Goal: Information Seeking & Learning: Learn about a topic

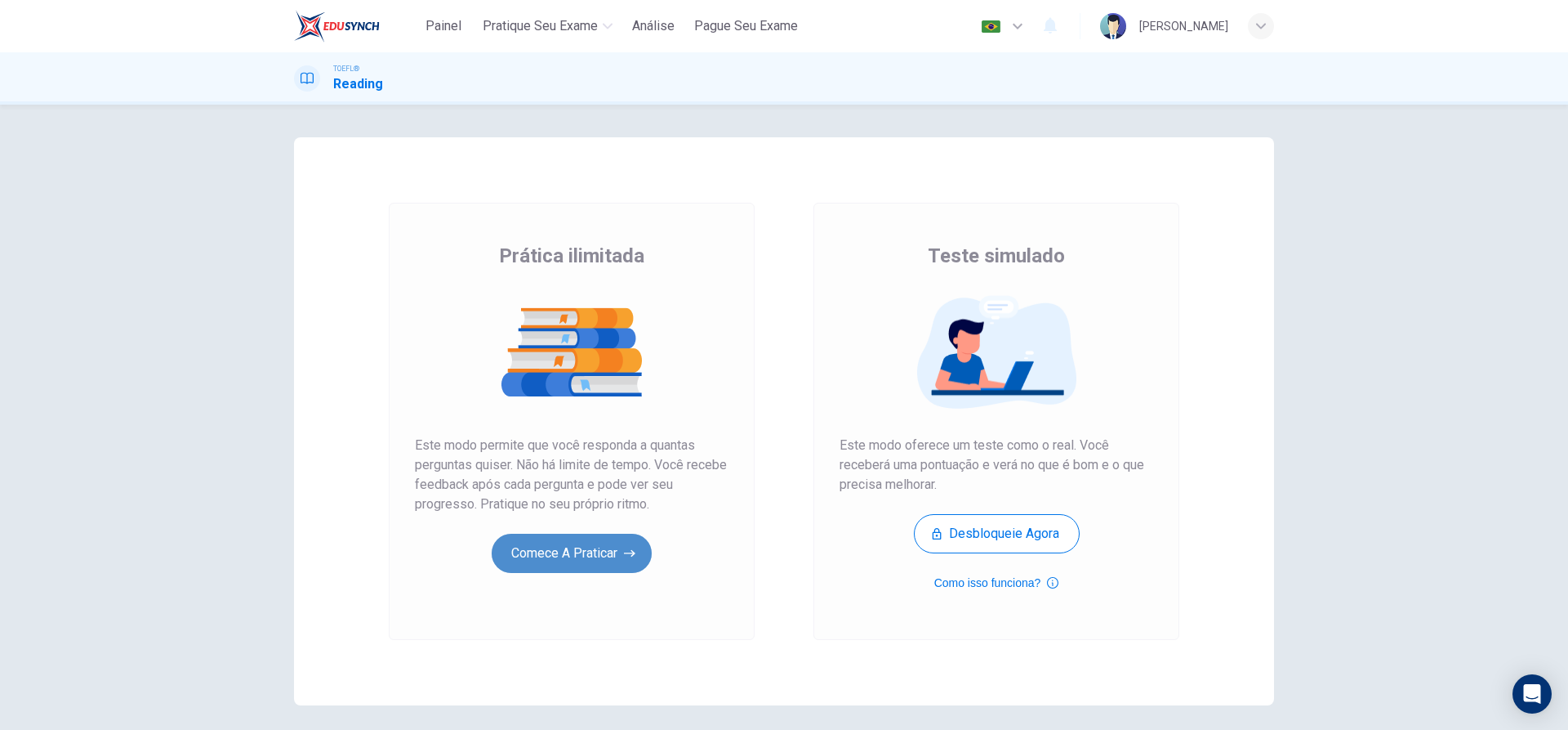
click at [571, 544] on button "Comece a praticar" at bounding box center [571, 553] width 161 height 39
click at [572, 552] on button "Comece a praticar" at bounding box center [571, 553] width 161 height 39
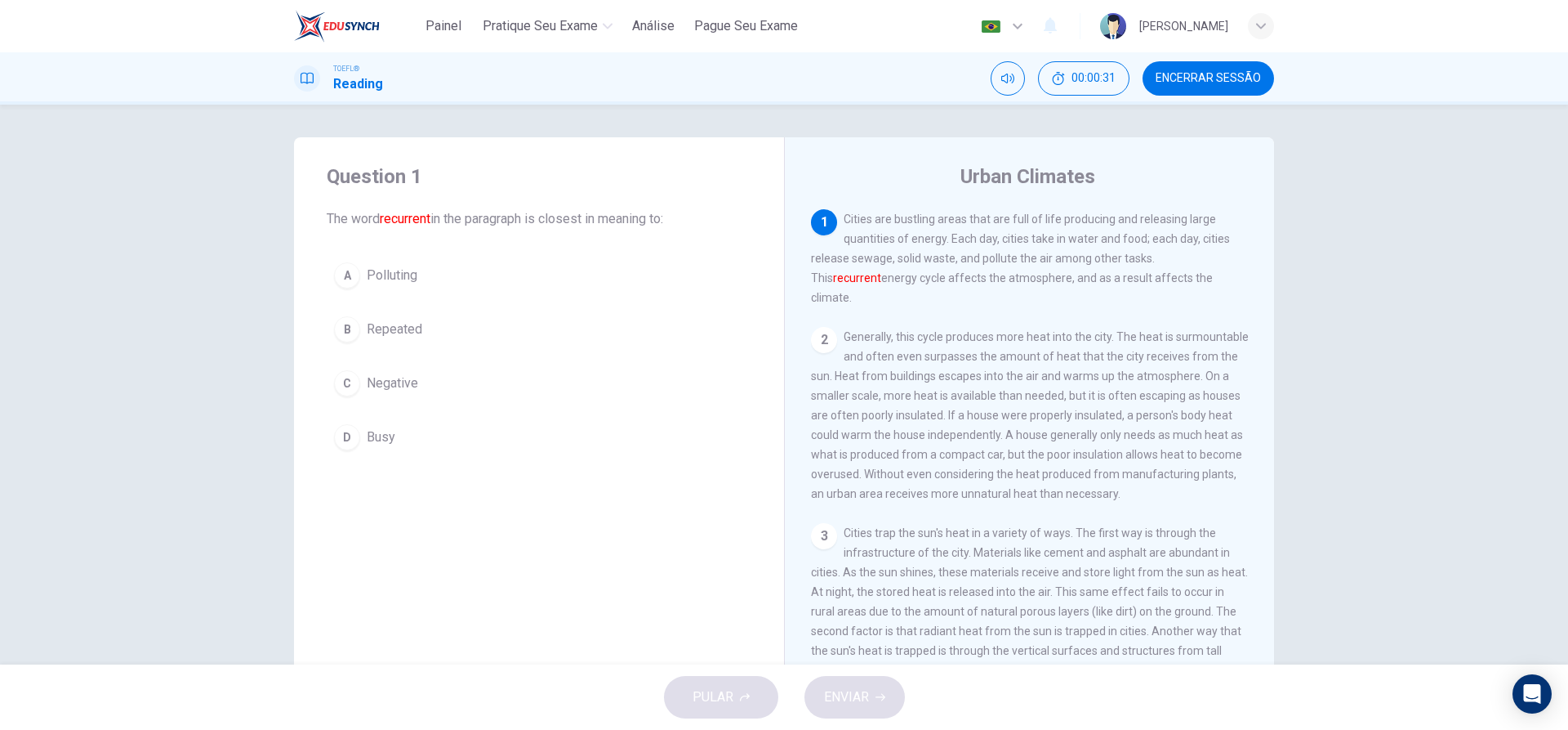
click at [354, 333] on div "B" at bounding box center [346, 329] width 26 height 26
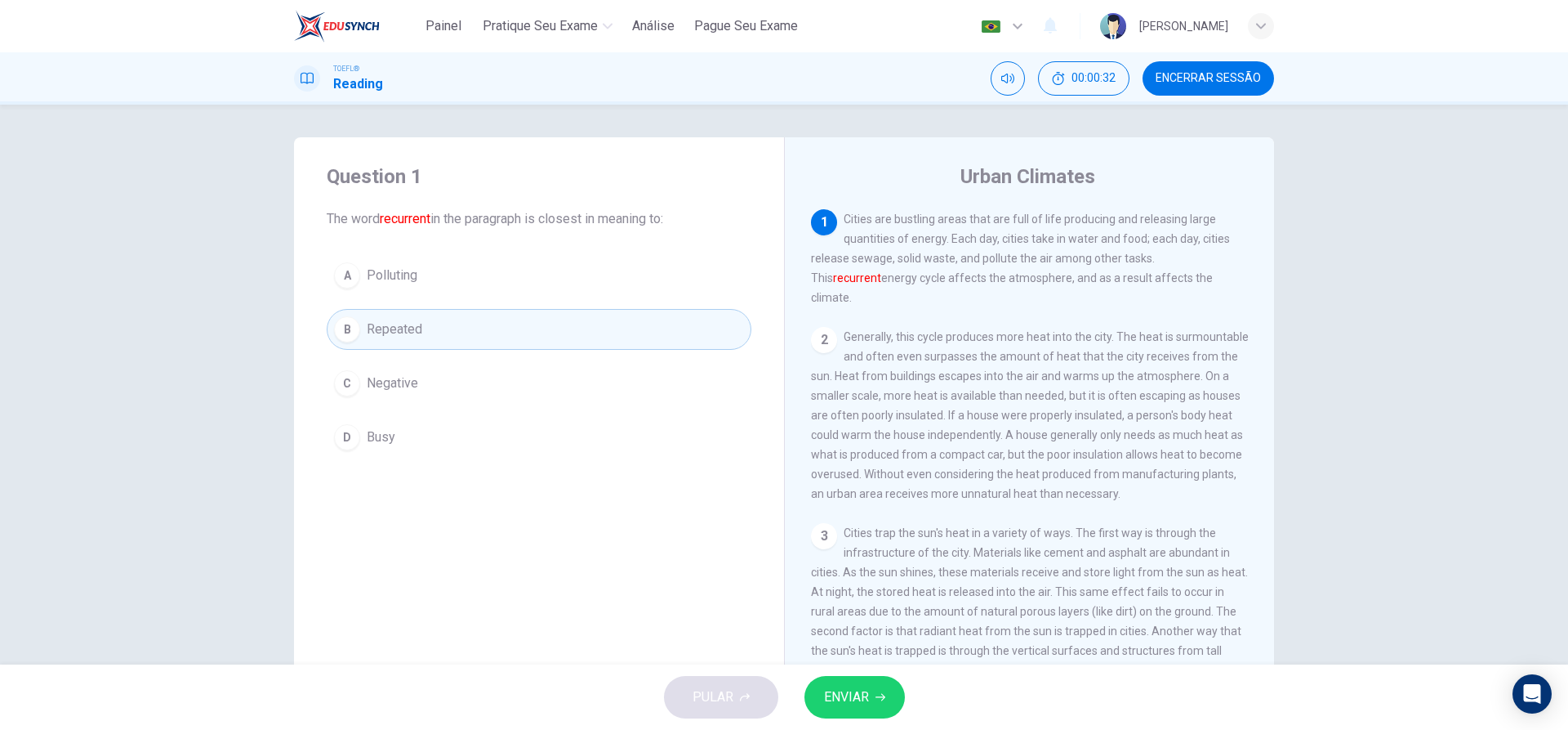
click at [855, 706] on span "ENVIAR" at bounding box center [846, 697] width 45 height 23
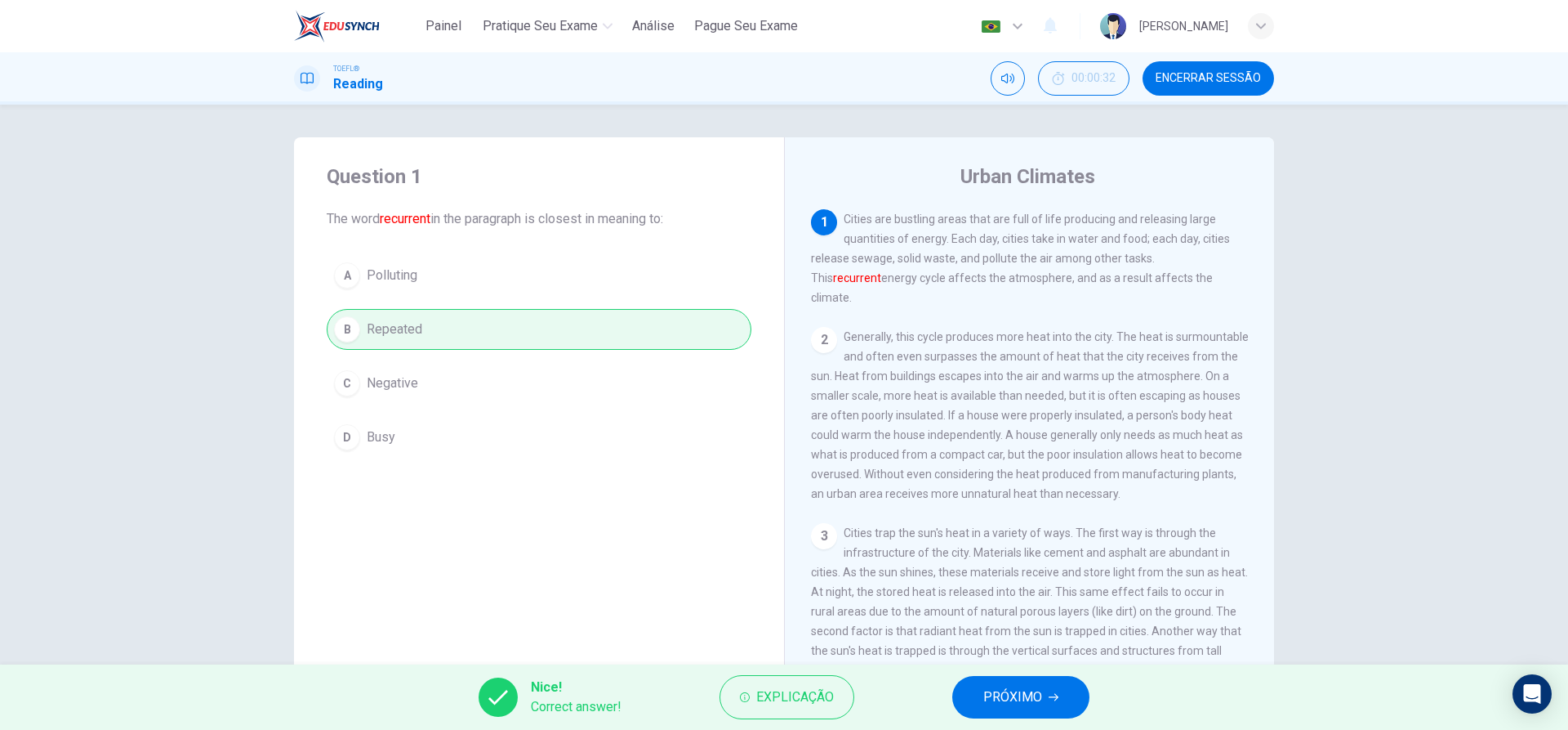
click at [1031, 718] on div "Nice! Correct answer! Explicação PRÓXIMO" at bounding box center [784, 697] width 1568 height 65
click at [1021, 702] on span "PRÓXIMO" at bounding box center [1012, 697] width 59 height 23
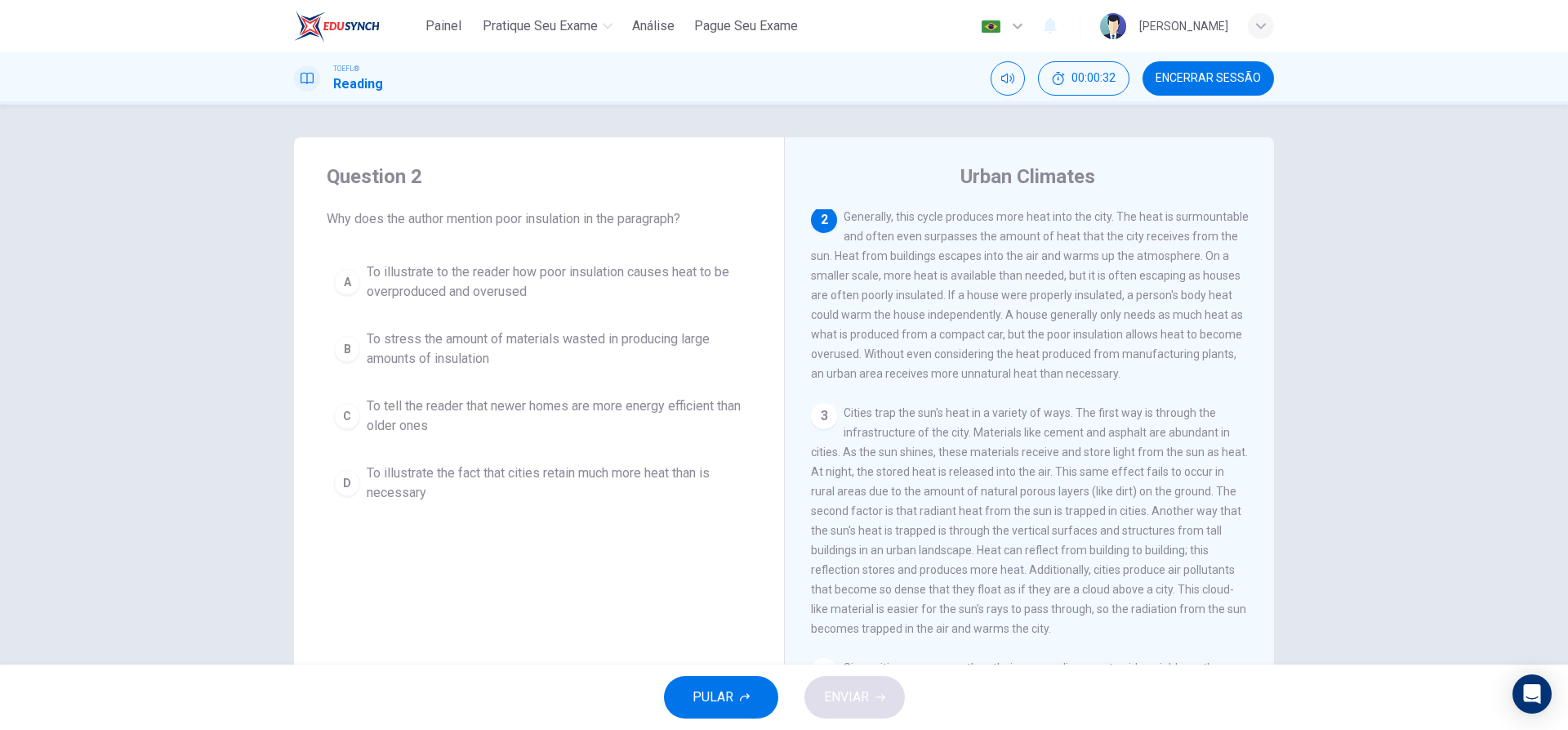
scroll to position [101, 0]
click at [344, 481] on div "D" at bounding box center [346, 482] width 26 height 26
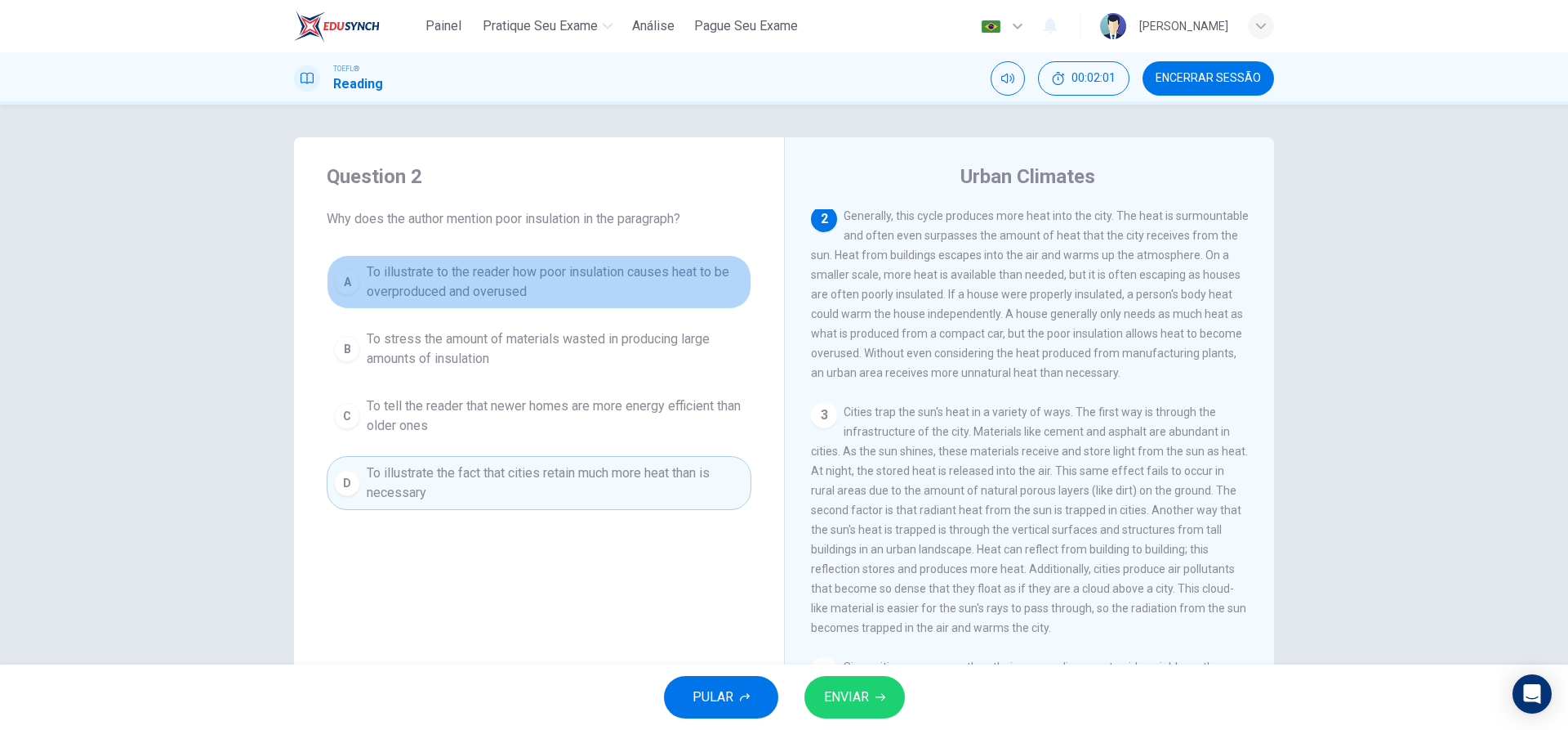
click at [344, 290] on div "A" at bounding box center [346, 281] width 26 height 26
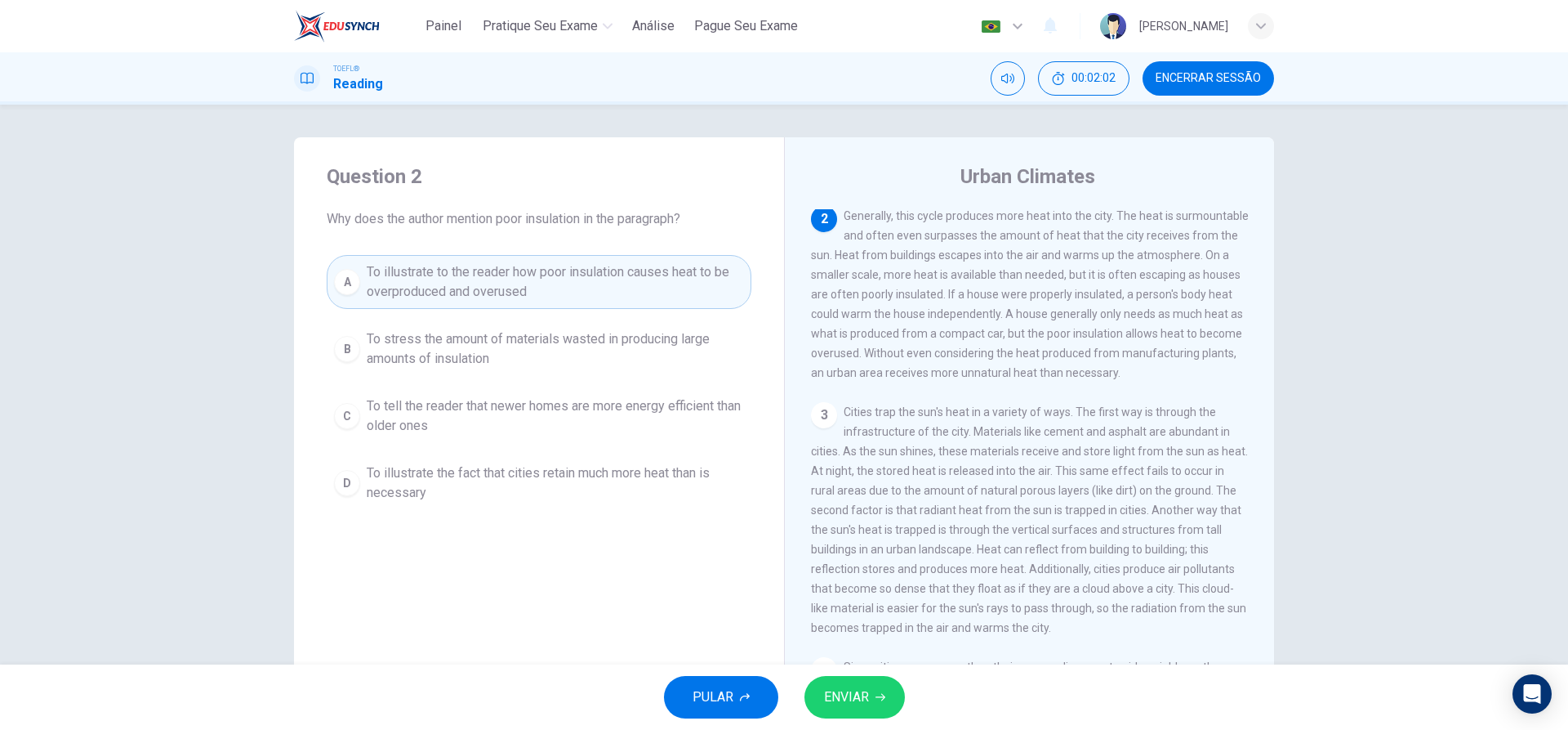
click at [858, 707] on span "ENVIAR" at bounding box center [846, 697] width 45 height 23
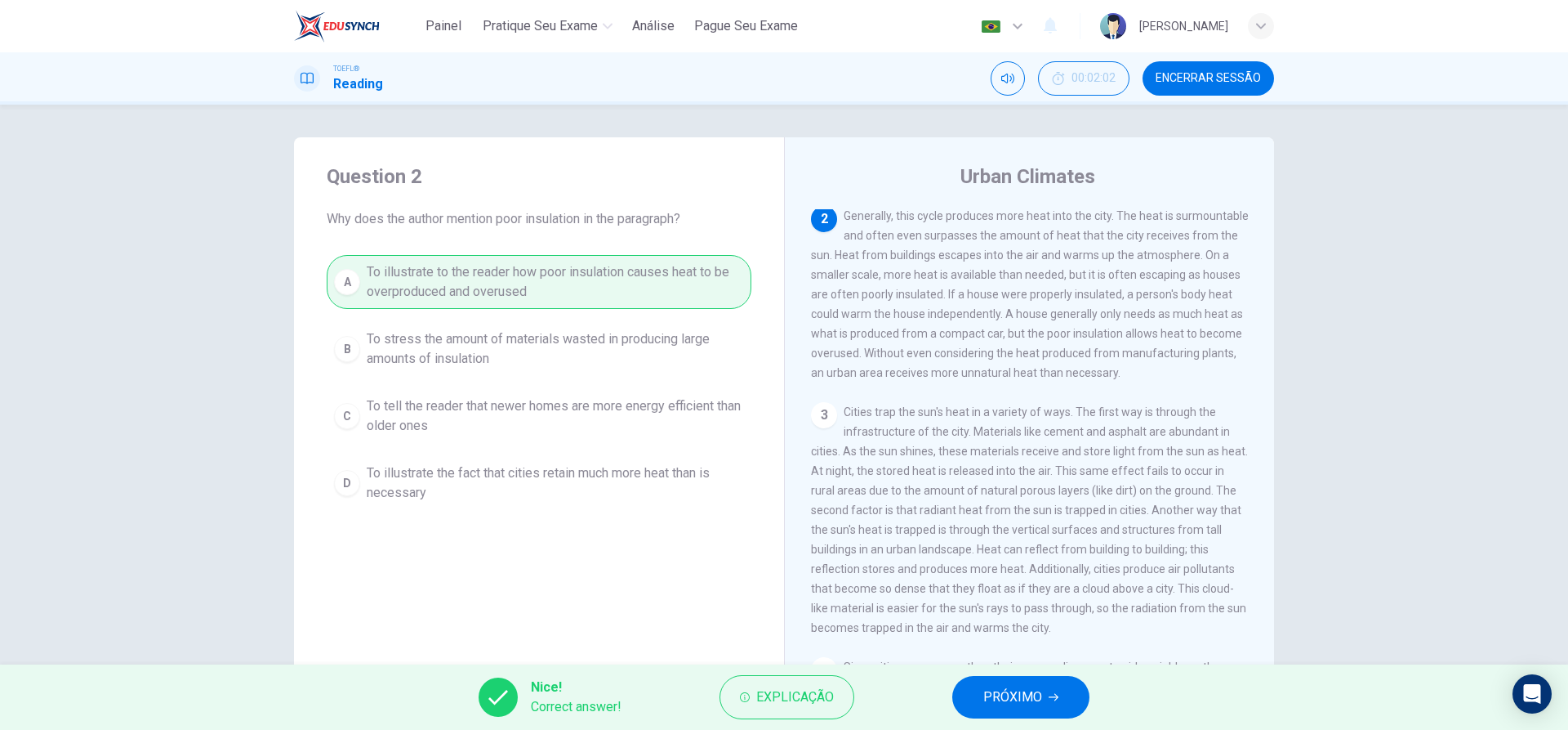
click at [1018, 700] on span "PRÓXIMO" at bounding box center [1012, 697] width 59 height 23
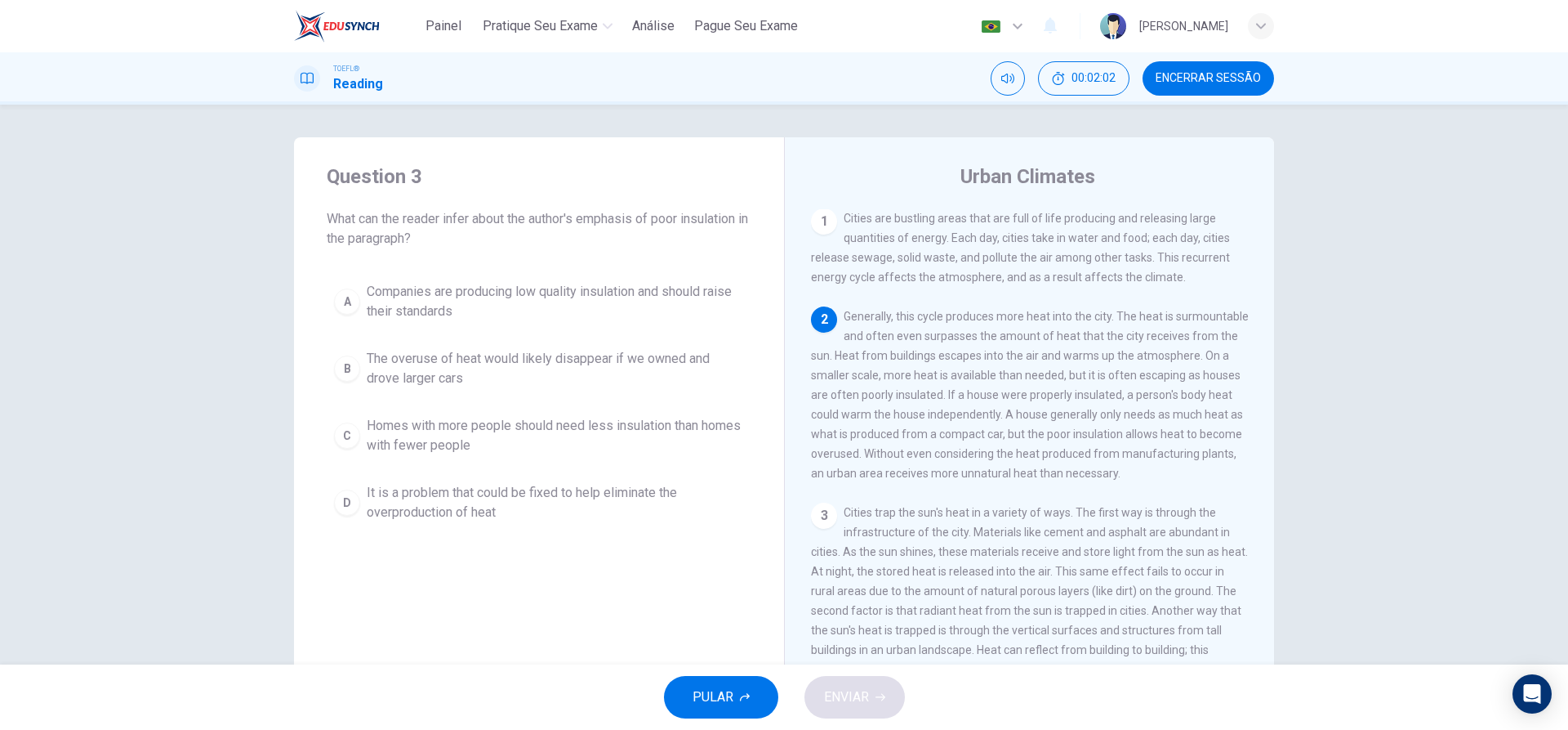
scroll to position [0, 0]
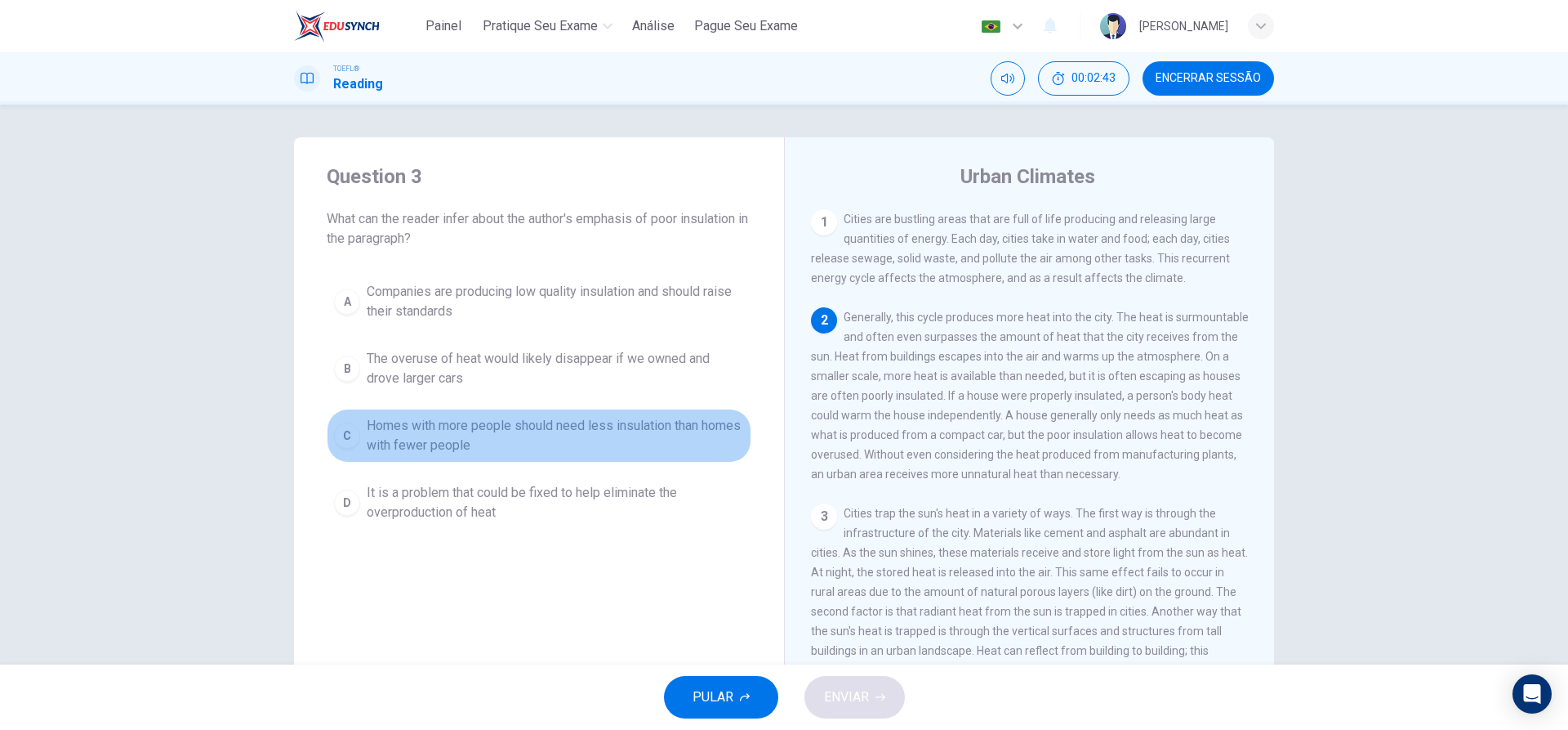
click at [336, 430] on div "C" at bounding box center [346, 435] width 26 height 26
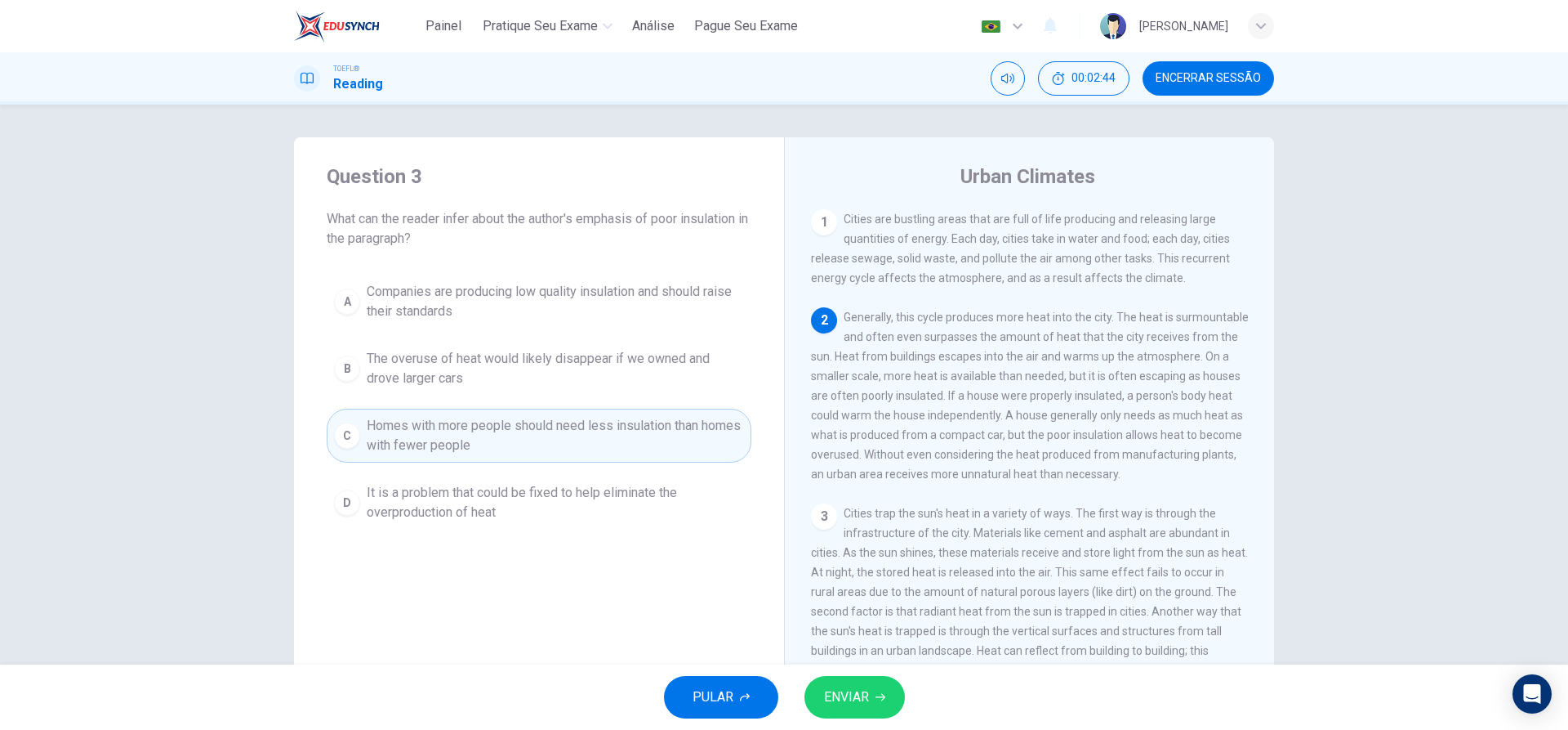
click at [858, 696] on span "ENVIAR" at bounding box center [846, 697] width 45 height 23
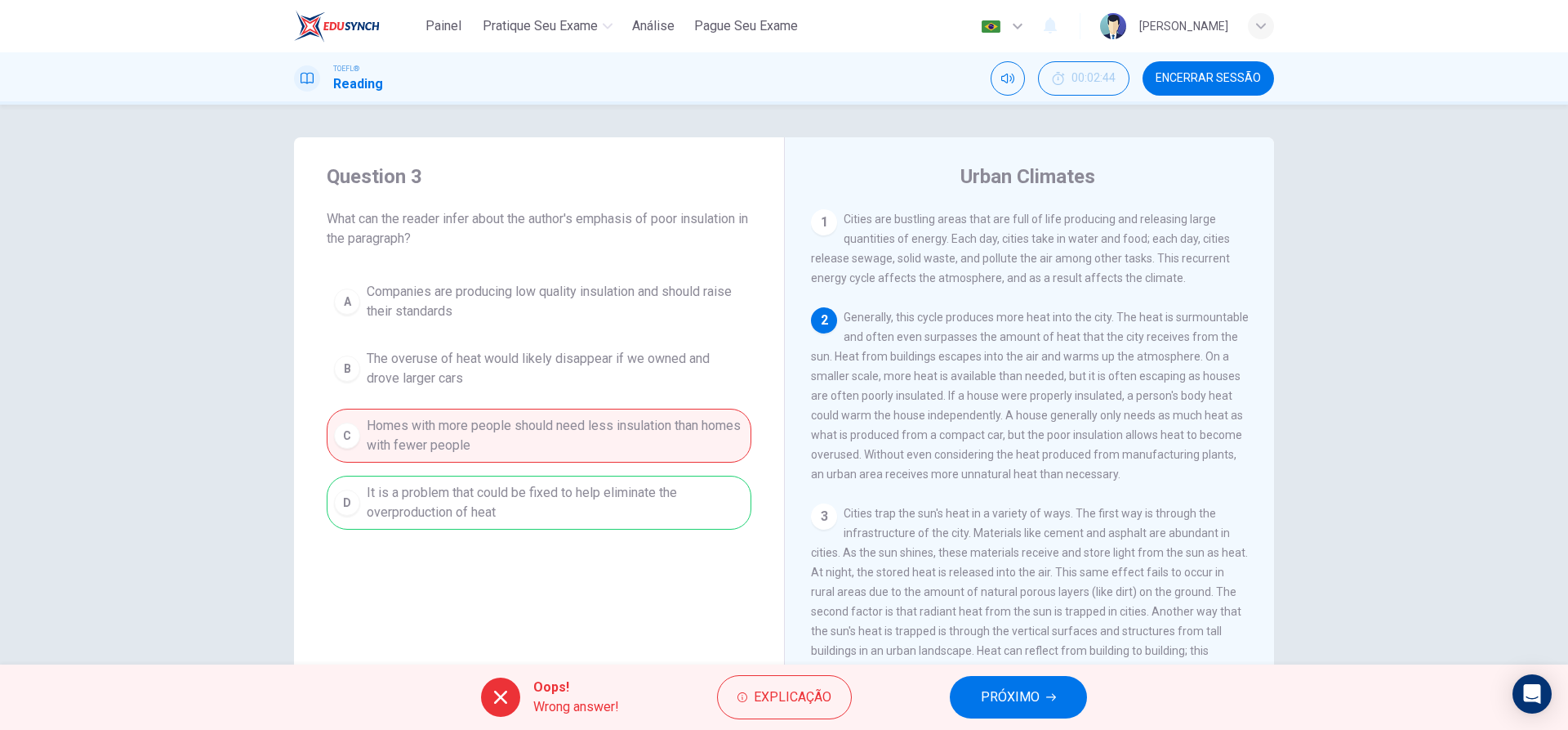
click at [1033, 698] on span "PRÓXIMO" at bounding box center [1009, 697] width 59 height 23
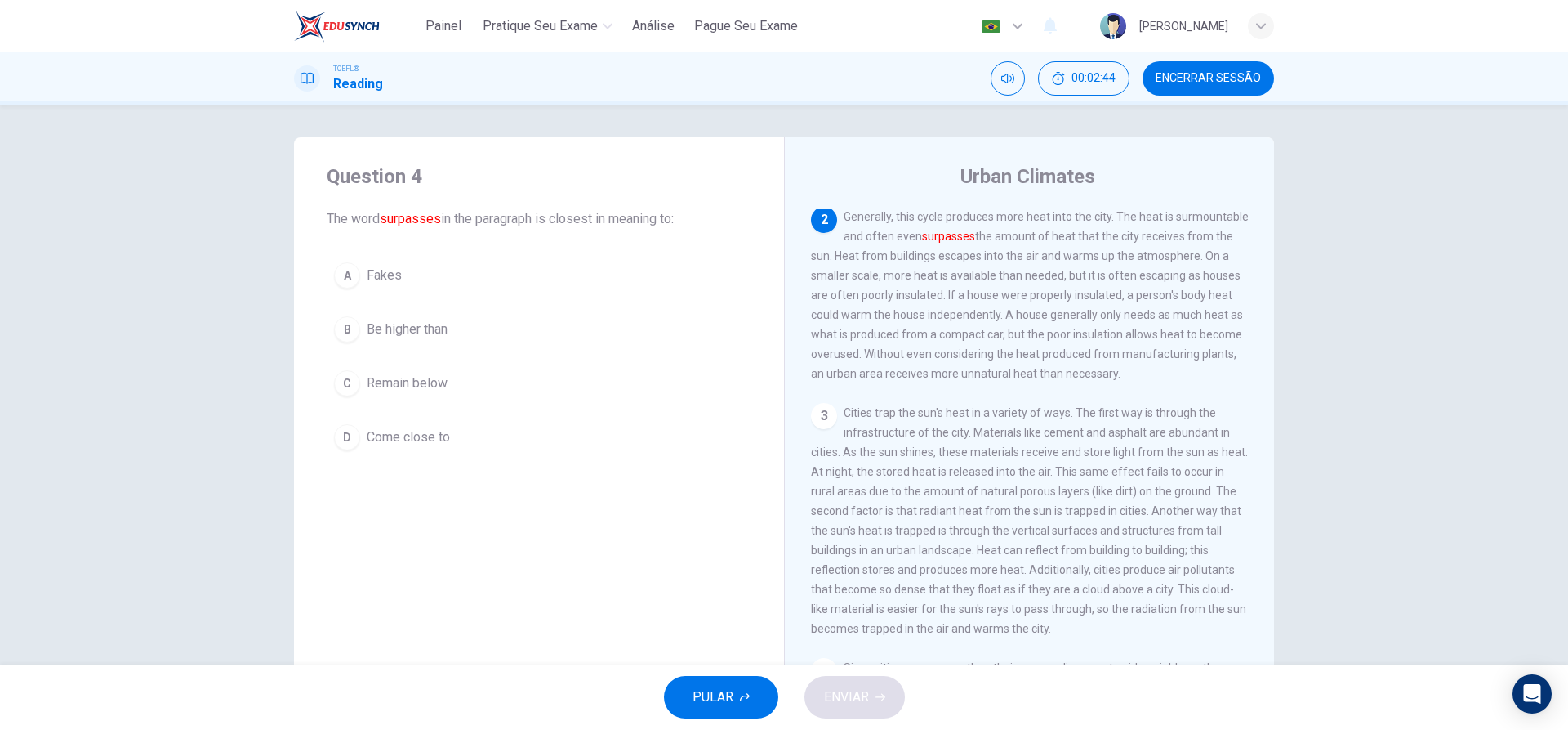
scroll to position [101, 0]
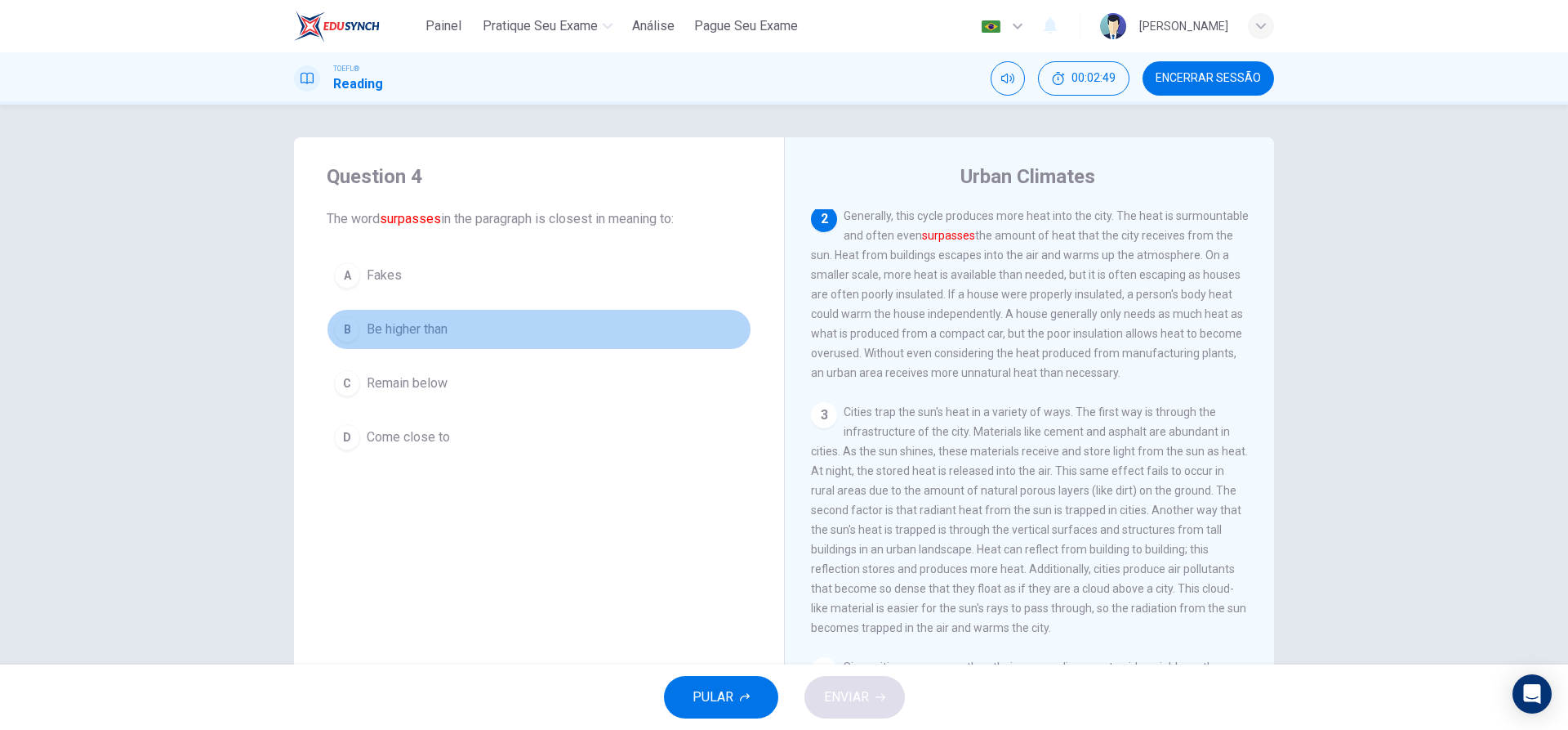
click at [346, 329] on div "B" at bounding box center [346, 329] width 26 height 26
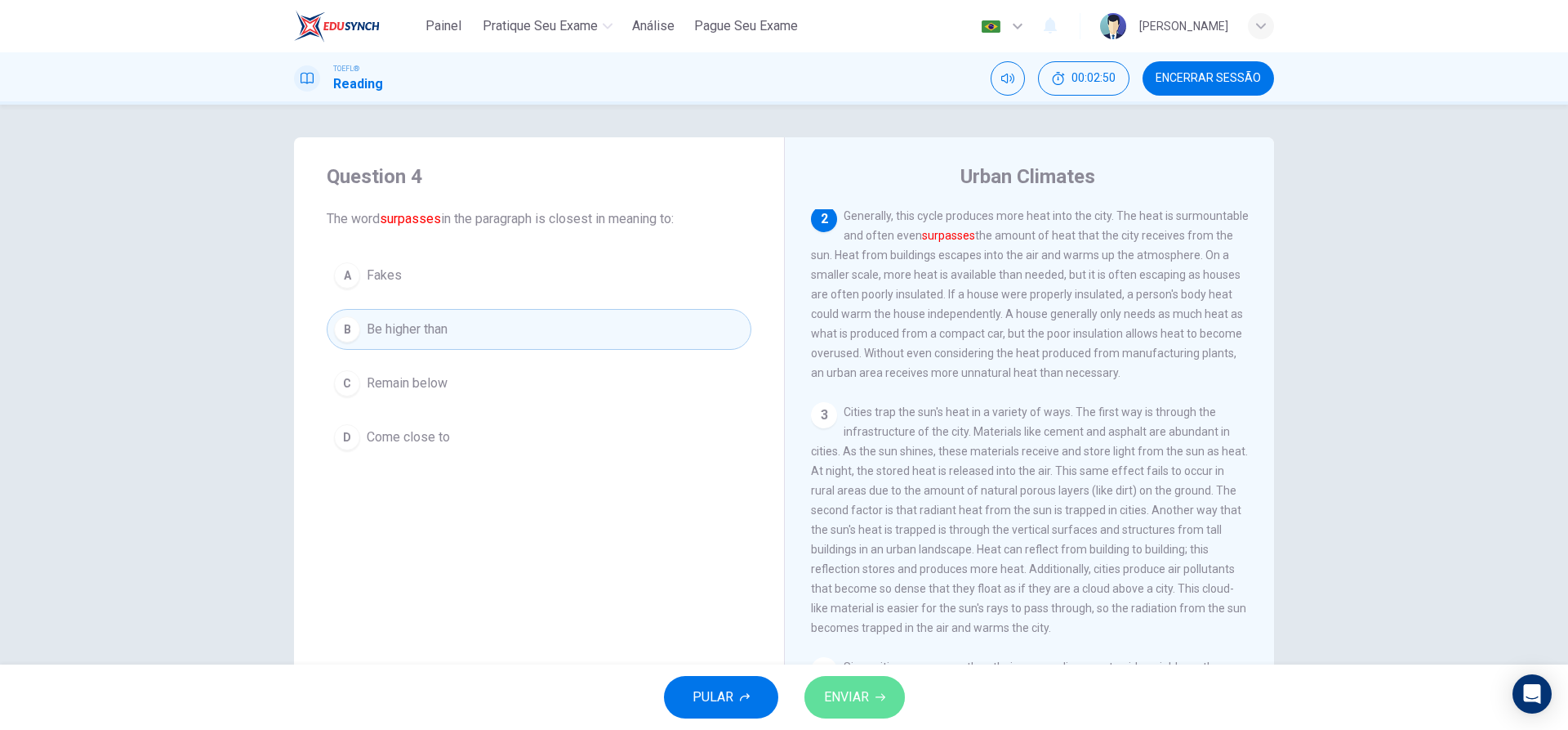
click at [881, 698] on icon "button" at bounding box center [881, 697] width 10 height 10
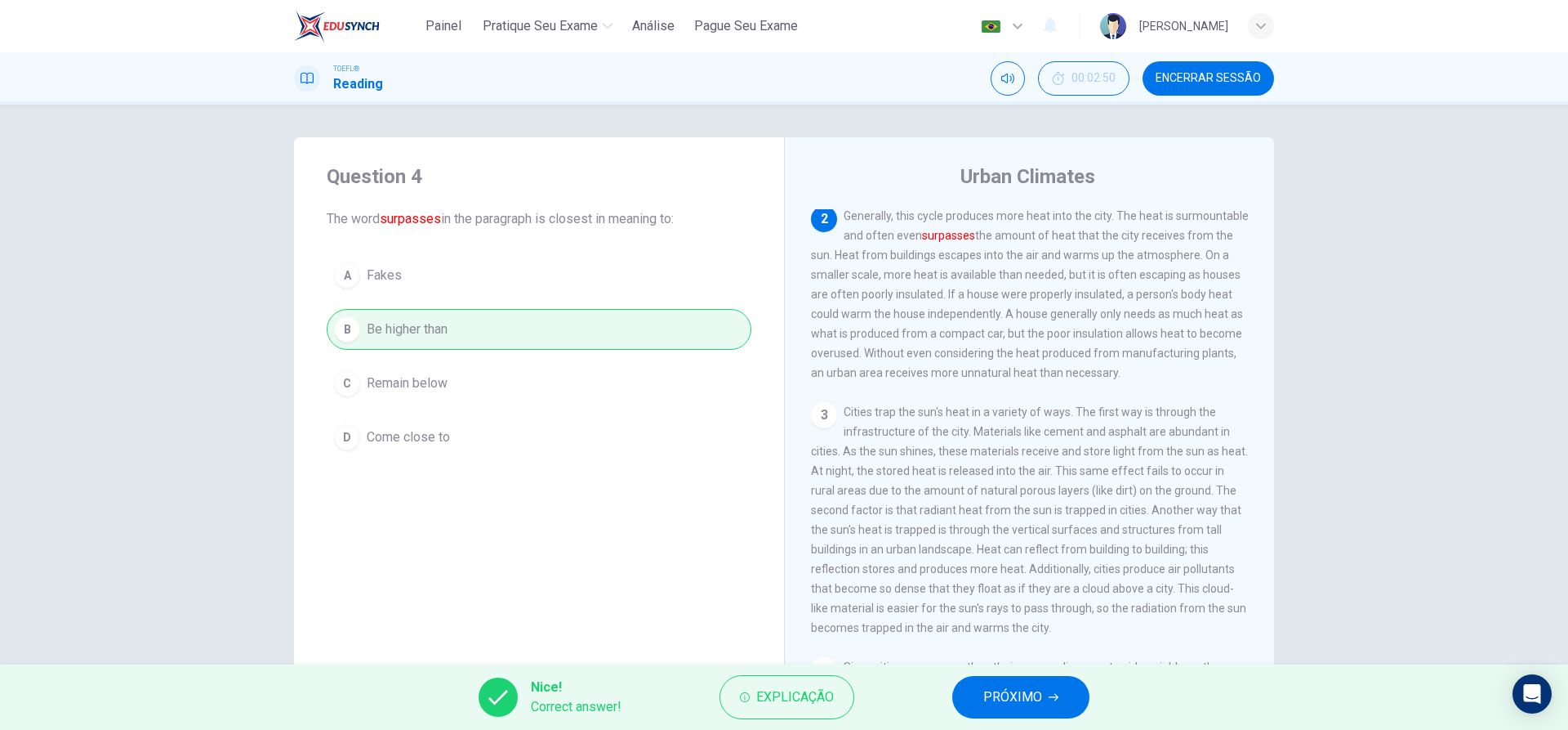
click at [963, 693] on button "PRÓXIMO" at bounding box center [1021, 697] width 137 height 42
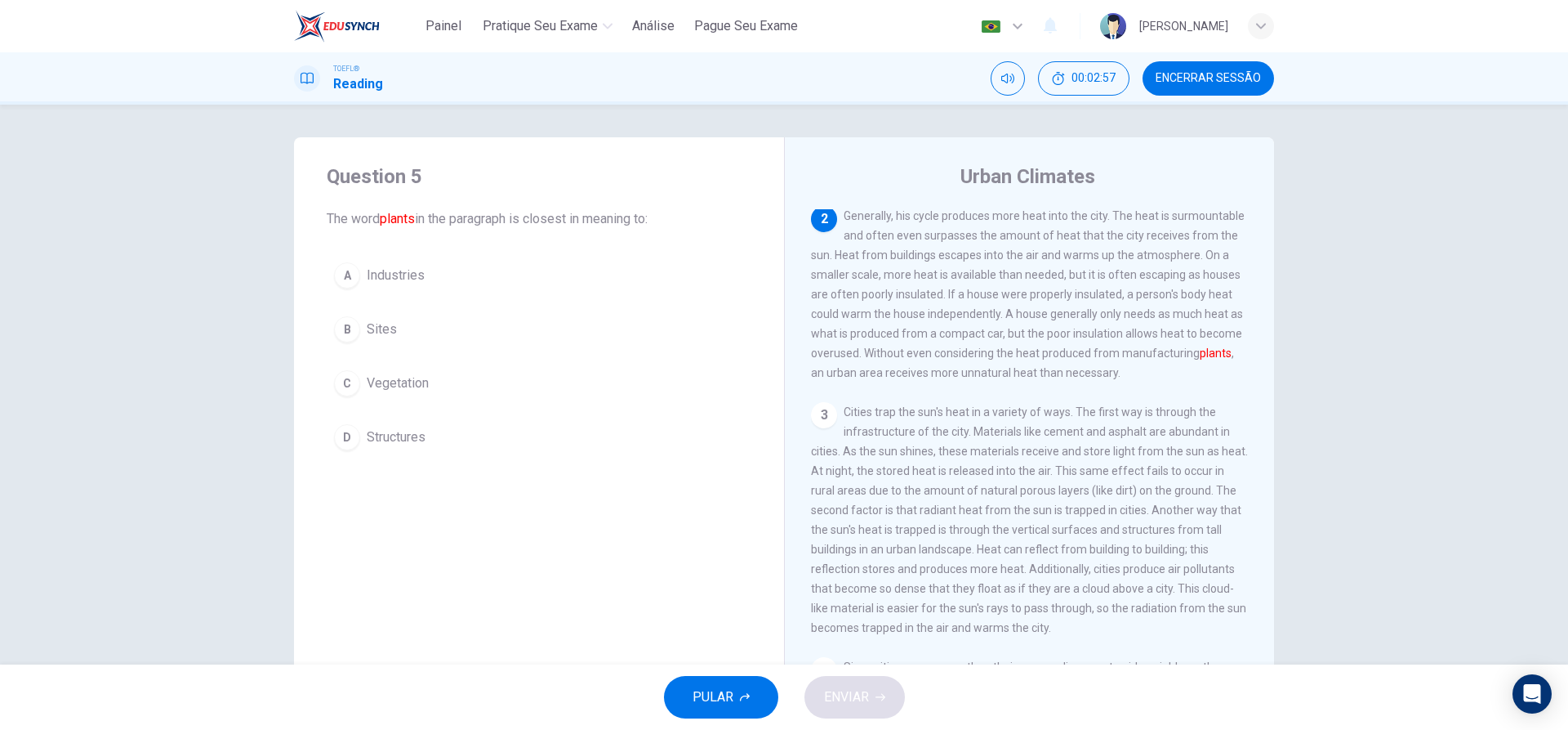
click at [336, 276] on div "A" at bounding box center [346, 275] width 26 height 26
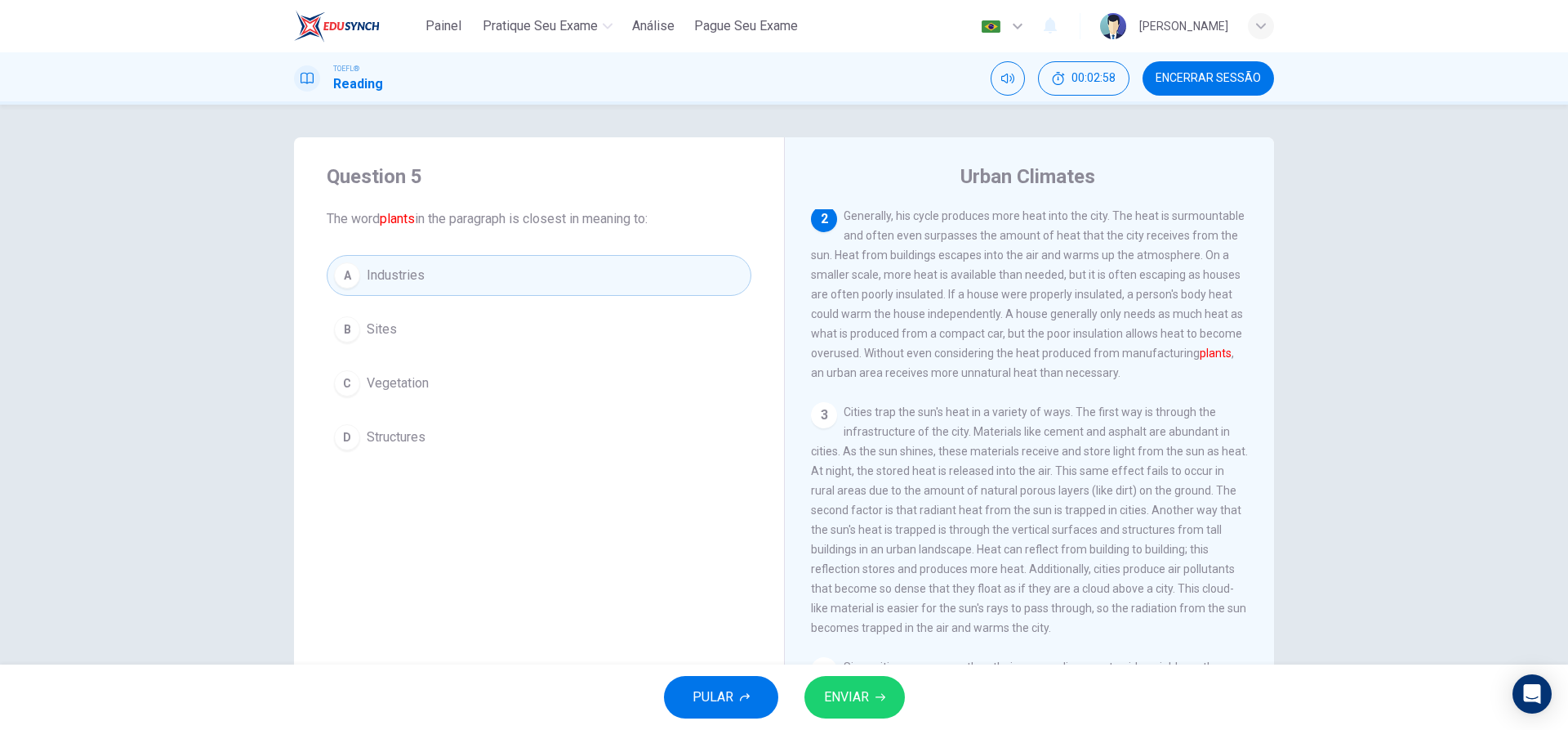
click at [841, 694] on span "ENVIAR" at bounding box center [846, 697] width 45 height 23
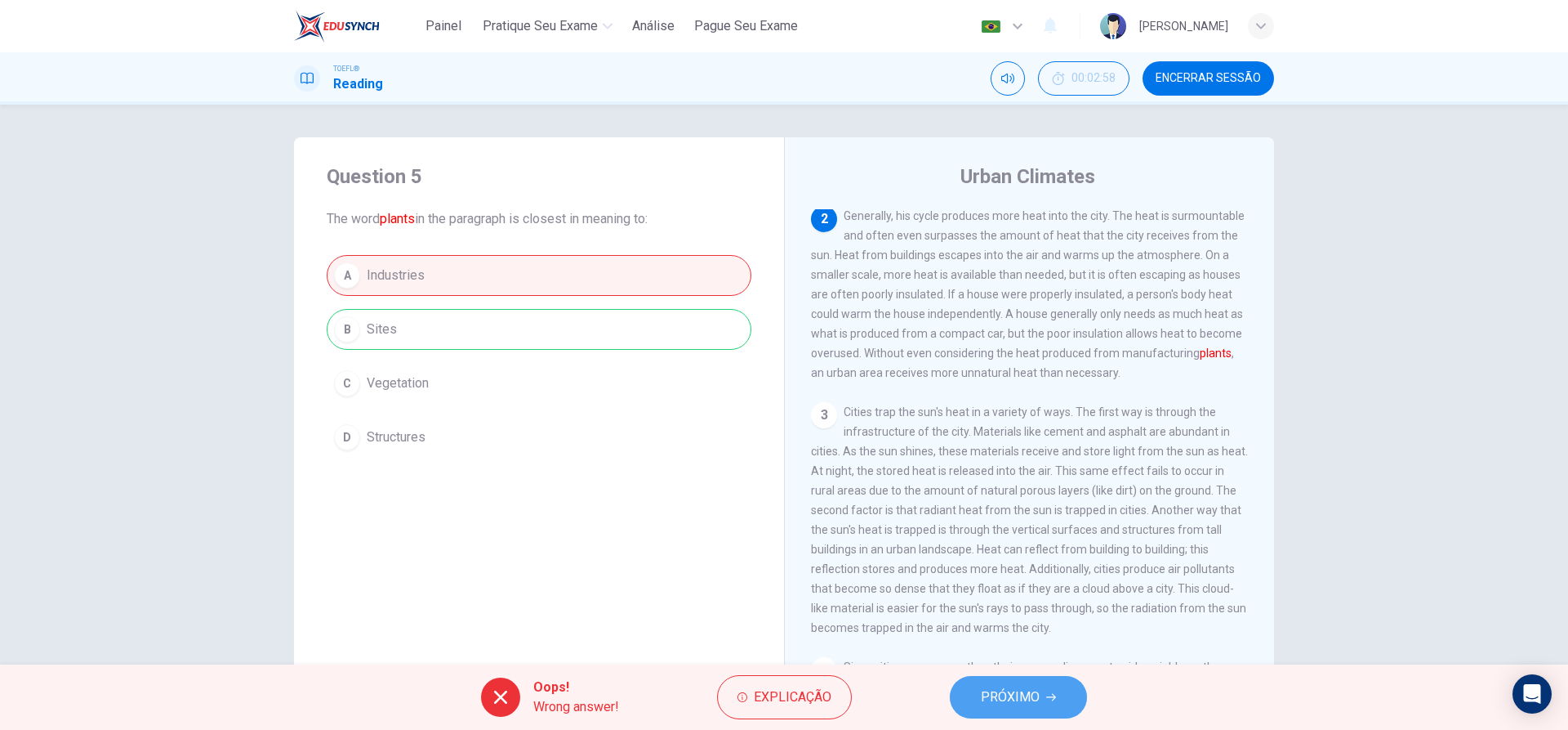
click at [979, 701] on button "PRÓXIMO" at bounding box center [1018, 697] width 137 height 42
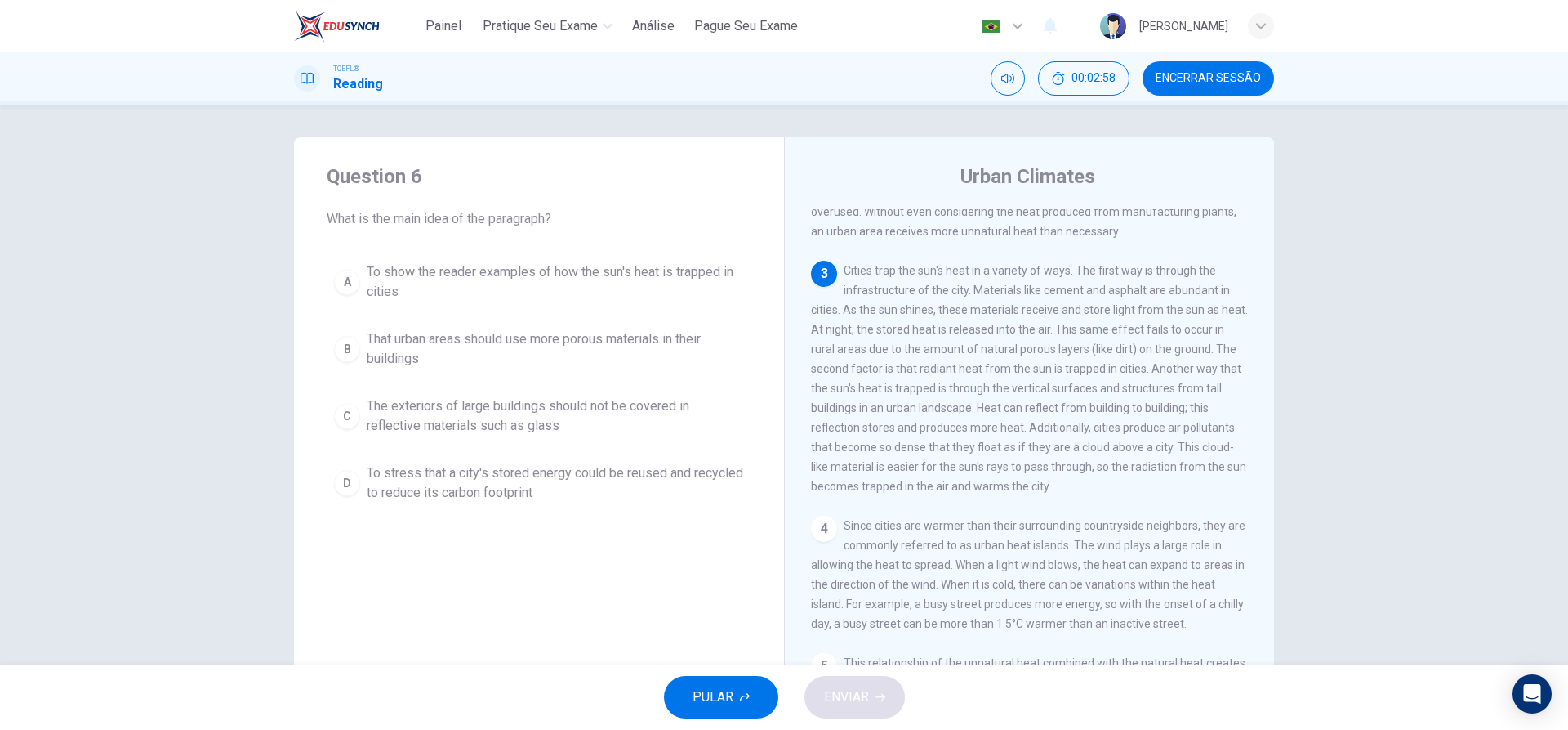
scroll to position [243, 0]
click at [355, 275] on div "A" at bounding box center [346, 281] width 26 height 26
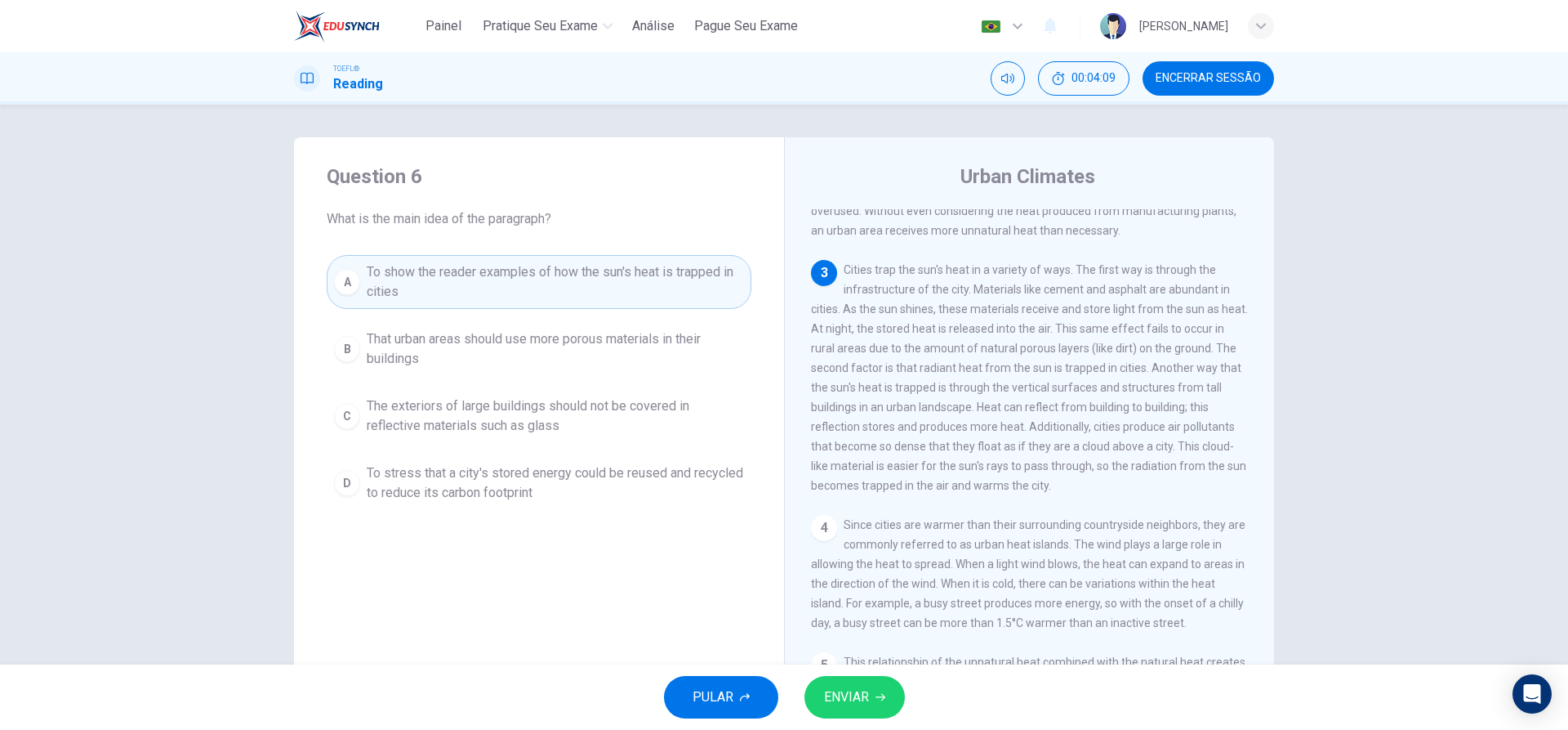
click at [824, 691] on span "ENVIAR" at bounding box center [846, 697] width 45 height 23
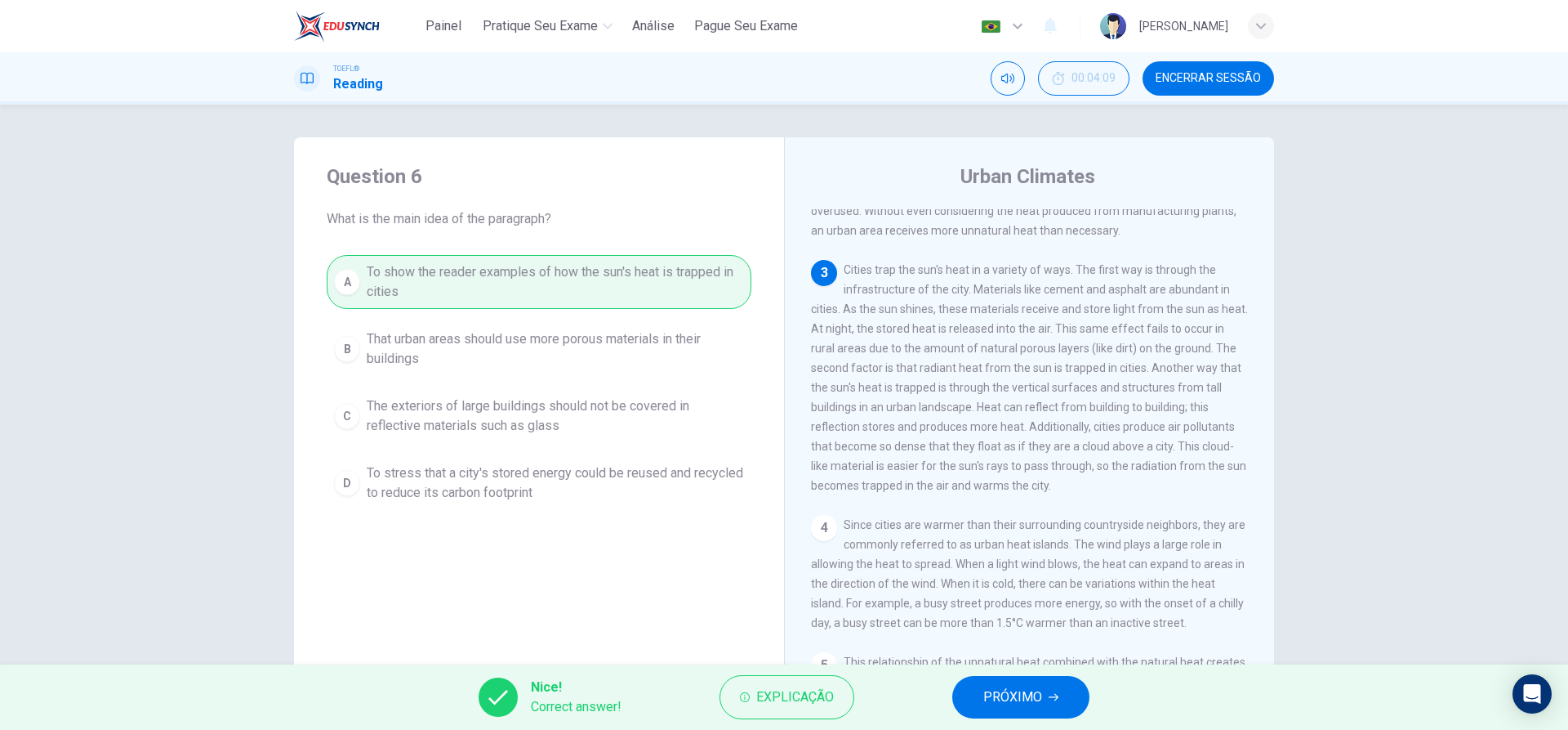
click at [1017, 710] on button "PRÓXIMO" at bounding box center [1021, 697] width 137 height 42
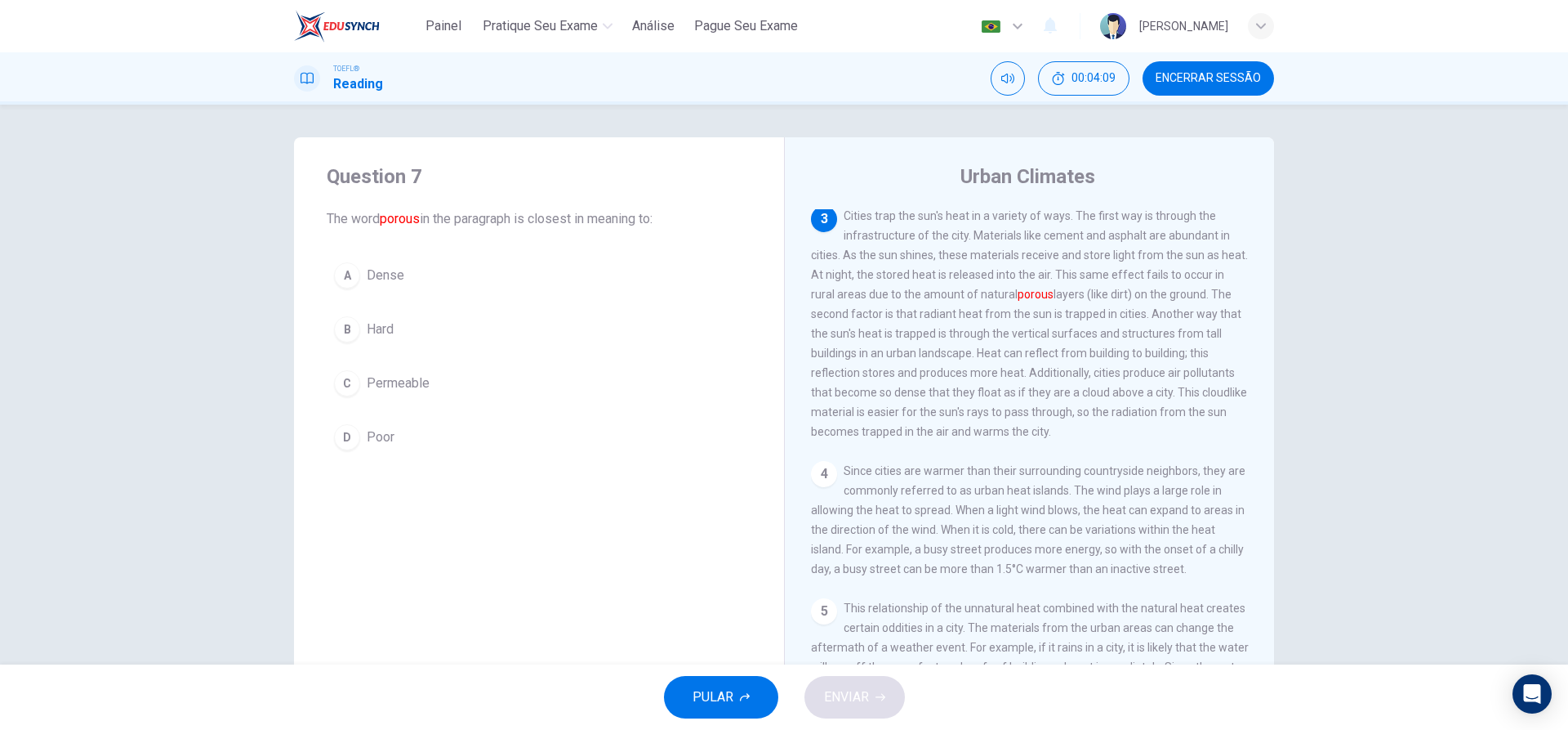
scroll to position [305, 0]
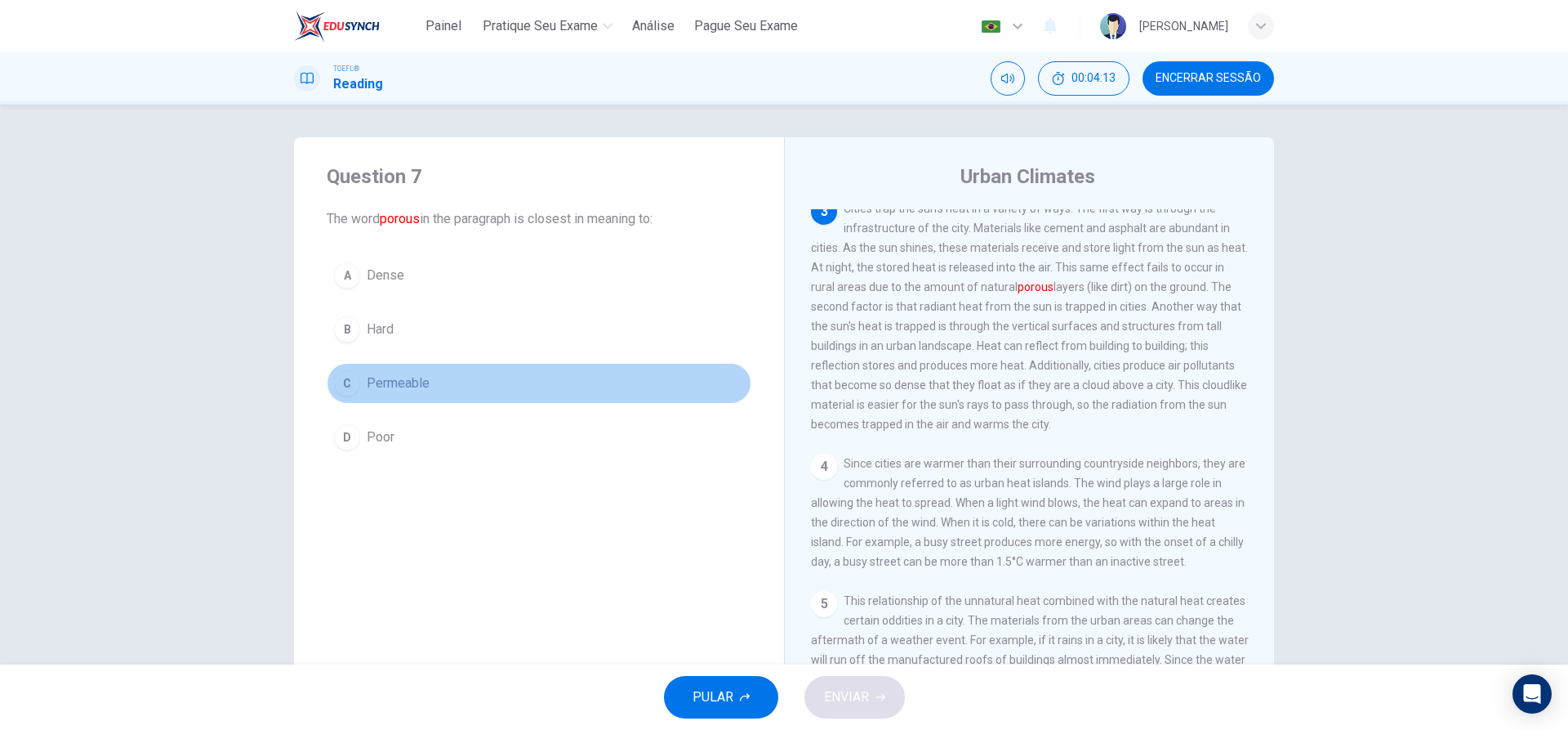
click at [349, 393] on div "C" at bounding box center [346, 383] width 26 height 26
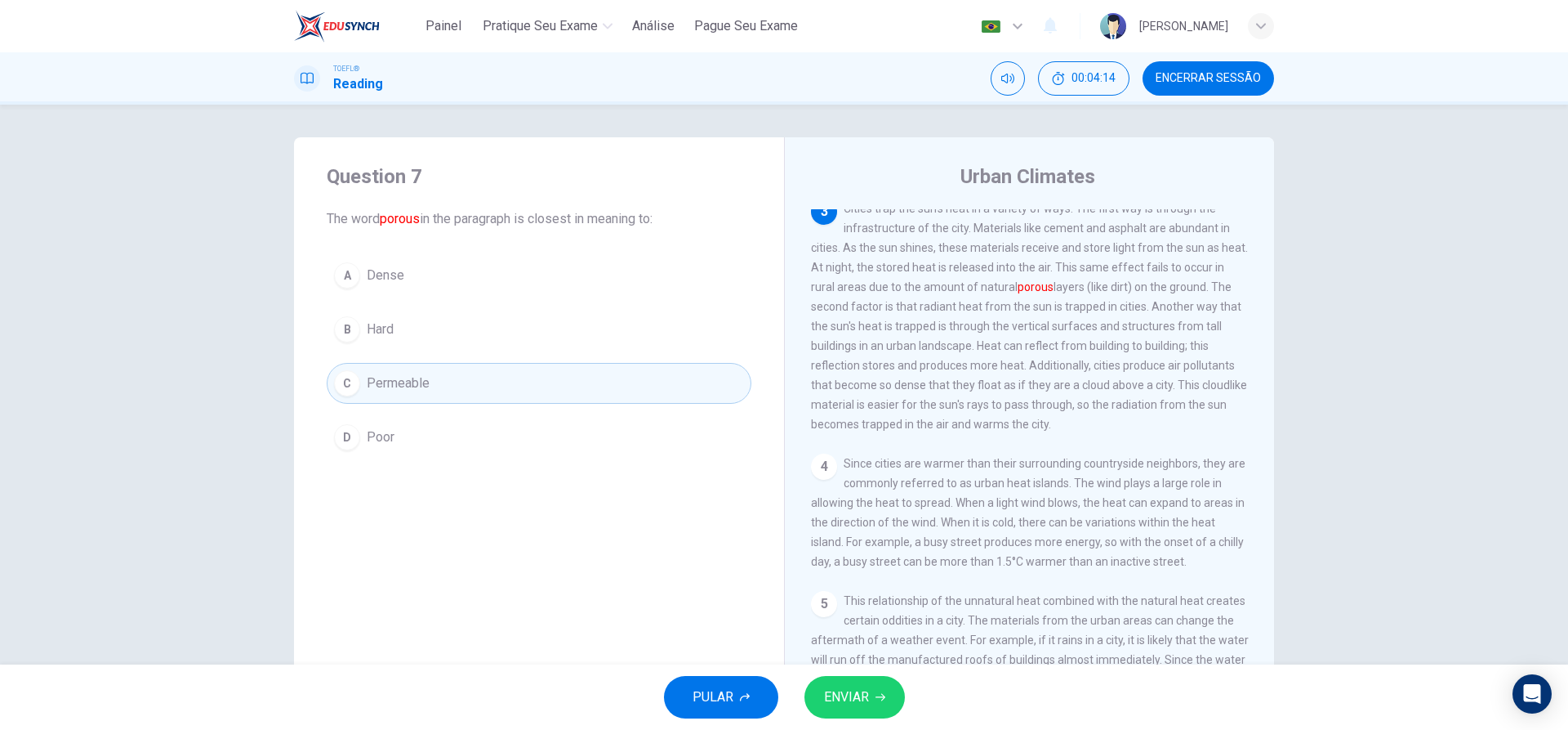
click at [833, 684] on button "ENVIAR" at bounding box center [855, 697] width 100 height 42
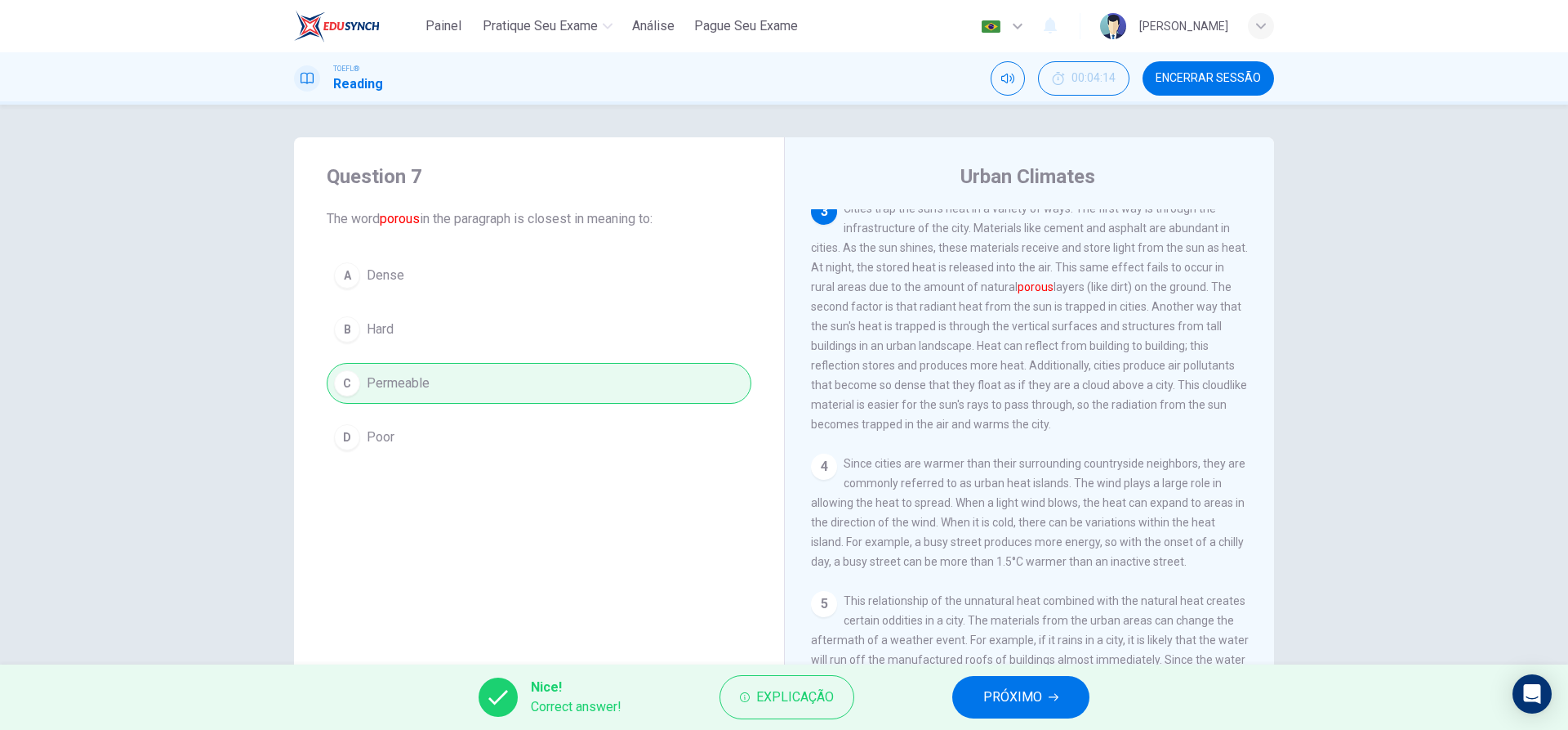
click at [974, 696] on button "PRÓXIMO" at bounding box center [1021, 697] width 137 height 42
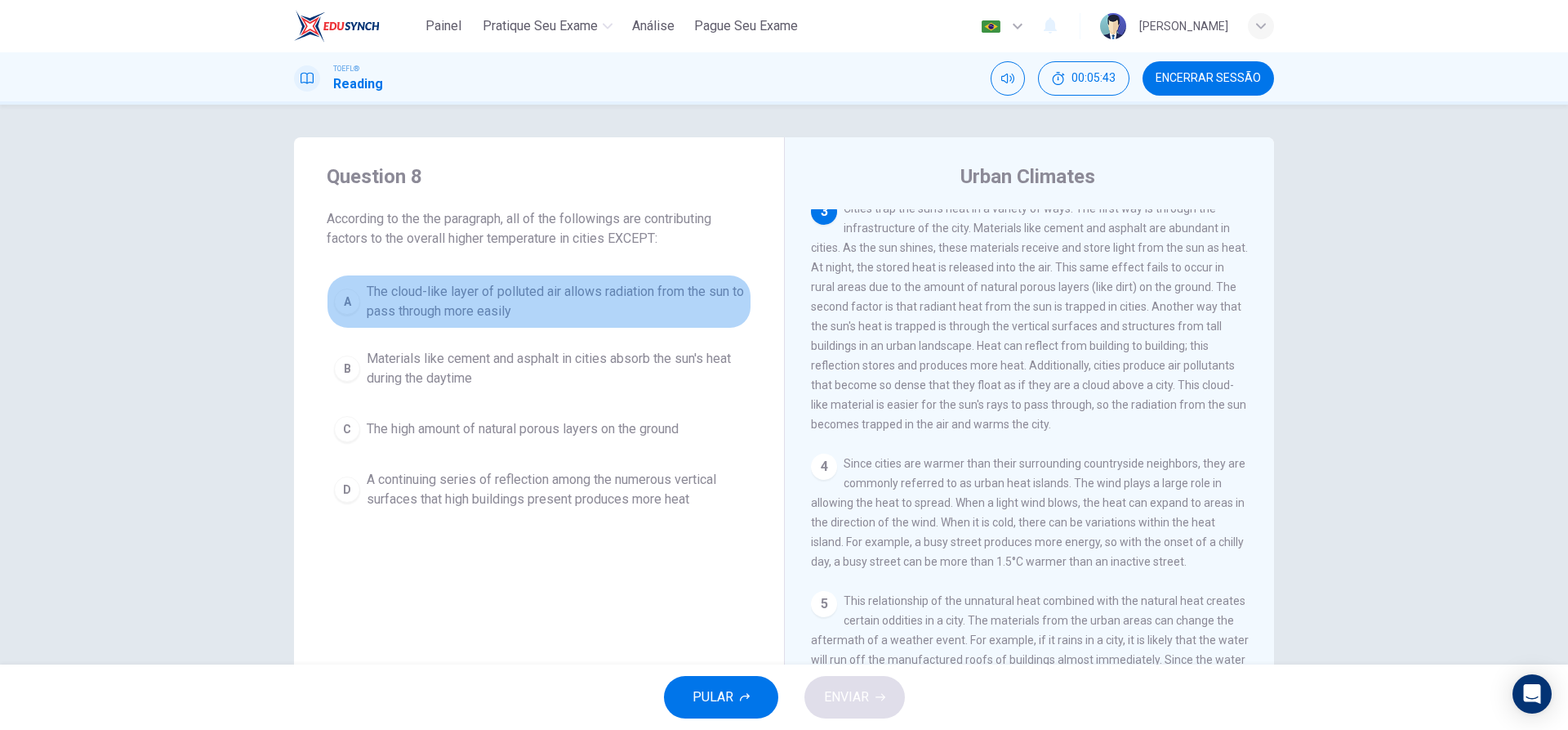
click at [350, 302] on div "A" at bounding box center [346, 301] width 26 height 26
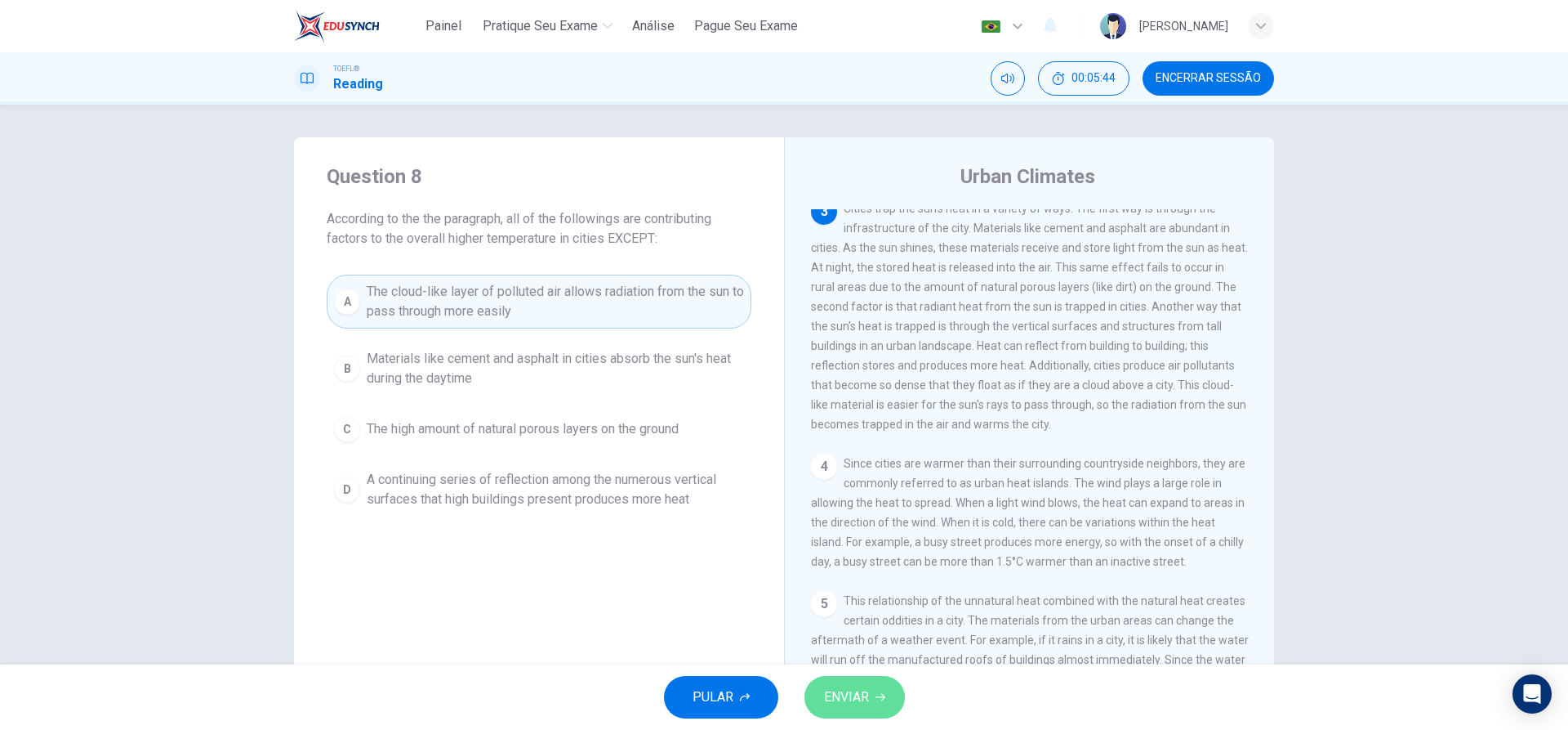
click at [866, 699] on span "ENVIAR" at bounding box center [846, 697] width 45 height 23
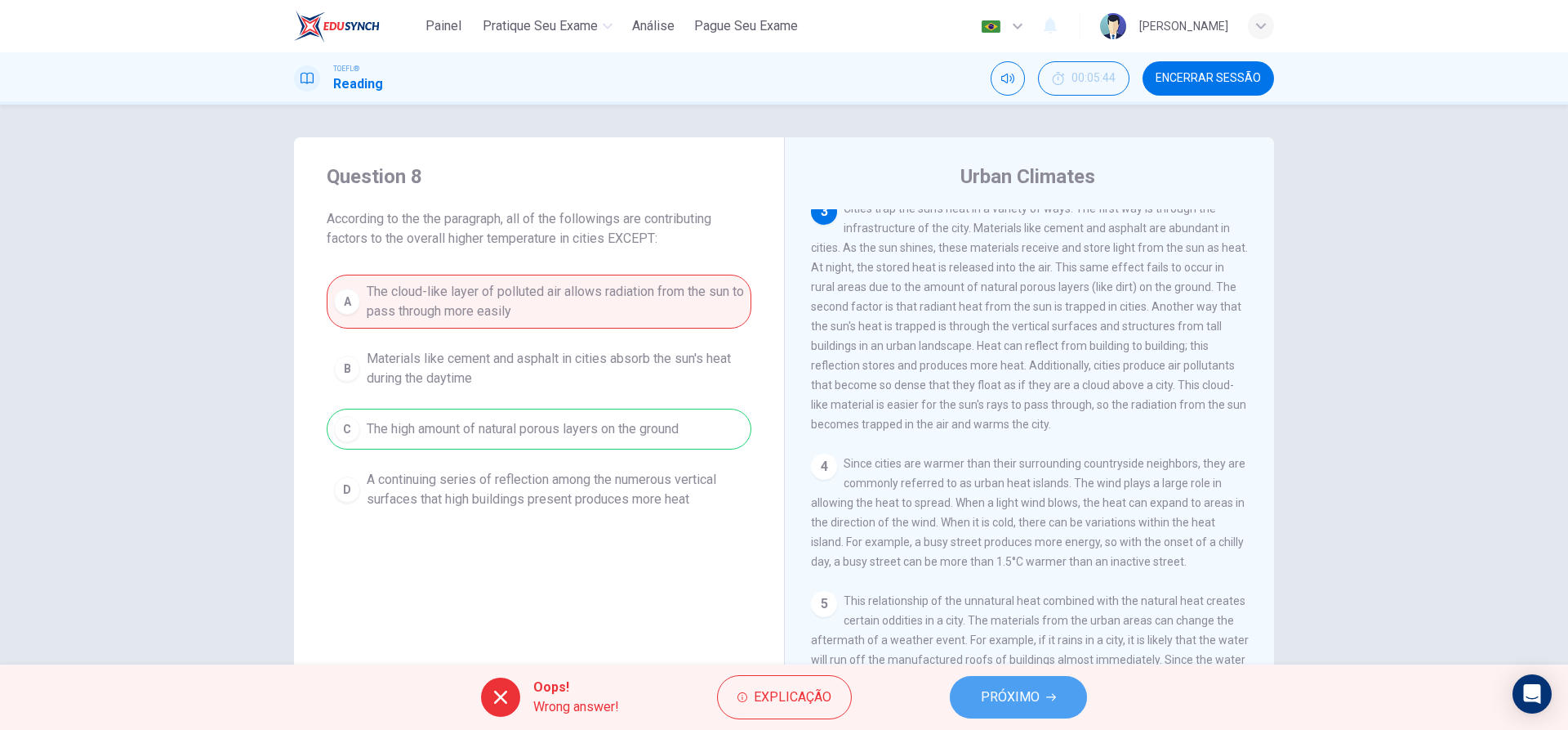
click at [972, 694] on button "PRÓXIMO" at bounding box center [1018, 697] width 137 height 42
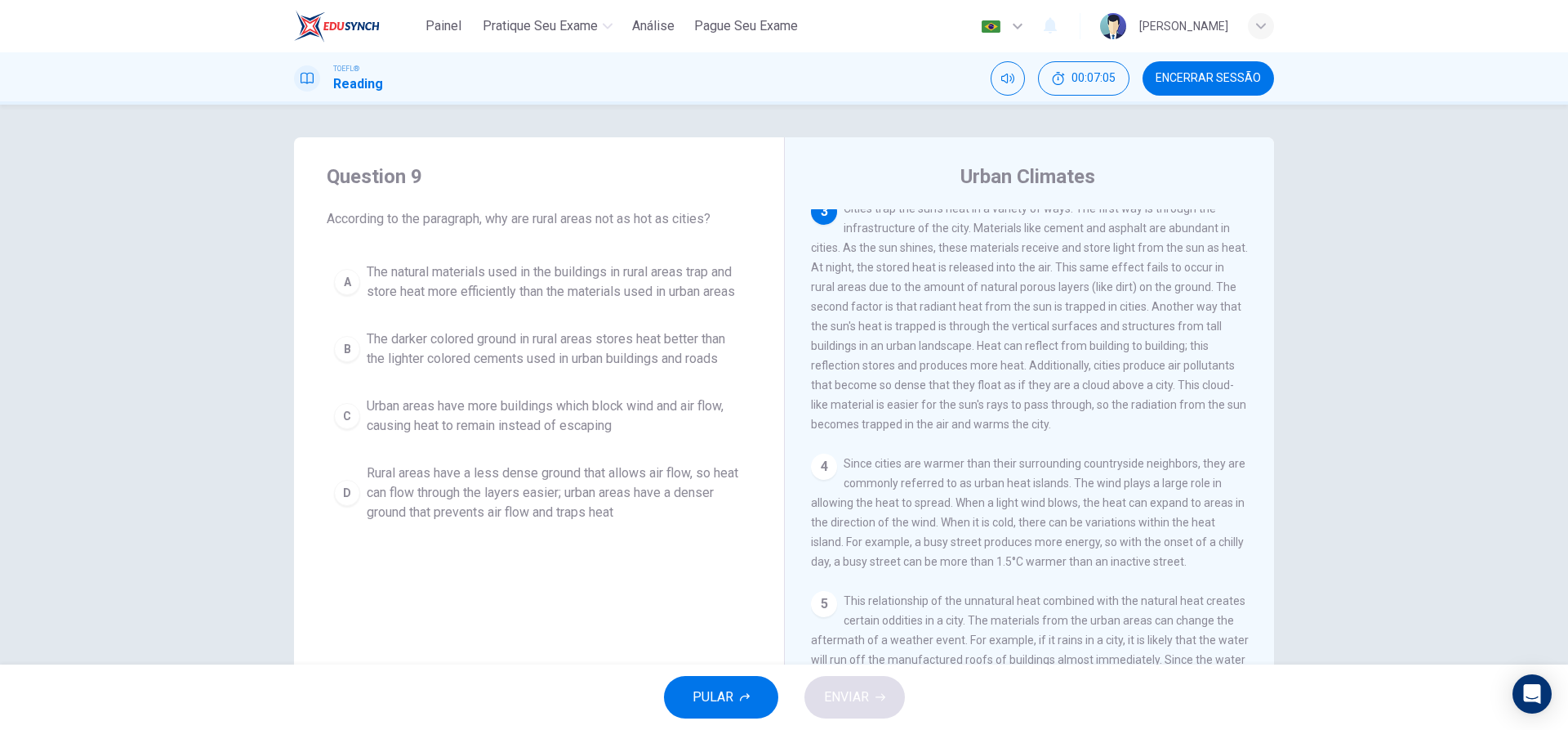
click at [594, 508] on span "Rural areas have a less dense ground that allows air flow, so heat can flow thr…" at bounding box center [555, 492] width 377 height 59
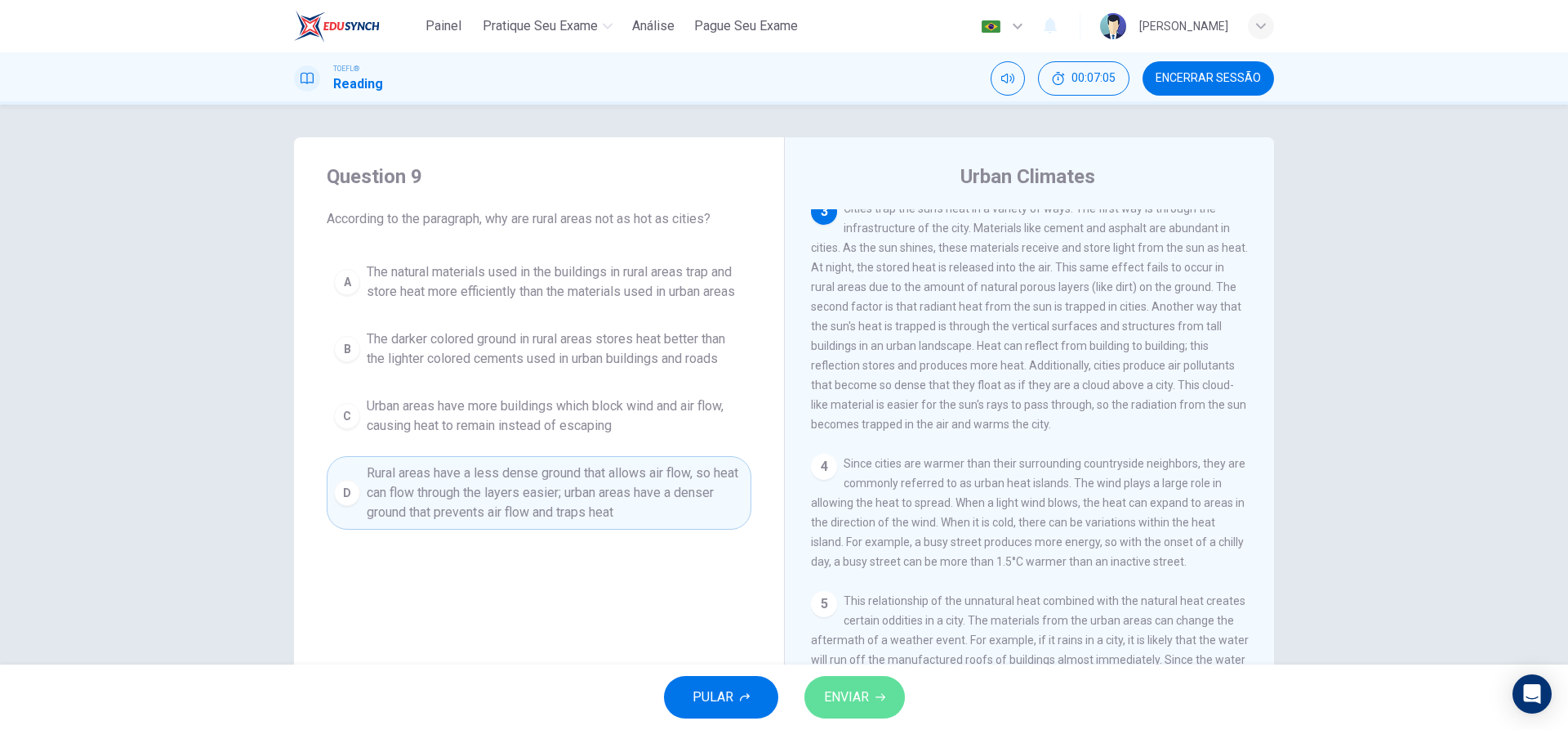
click at [876, 700] on icon "button" at bounding box center [881, 697] width 10 height 10
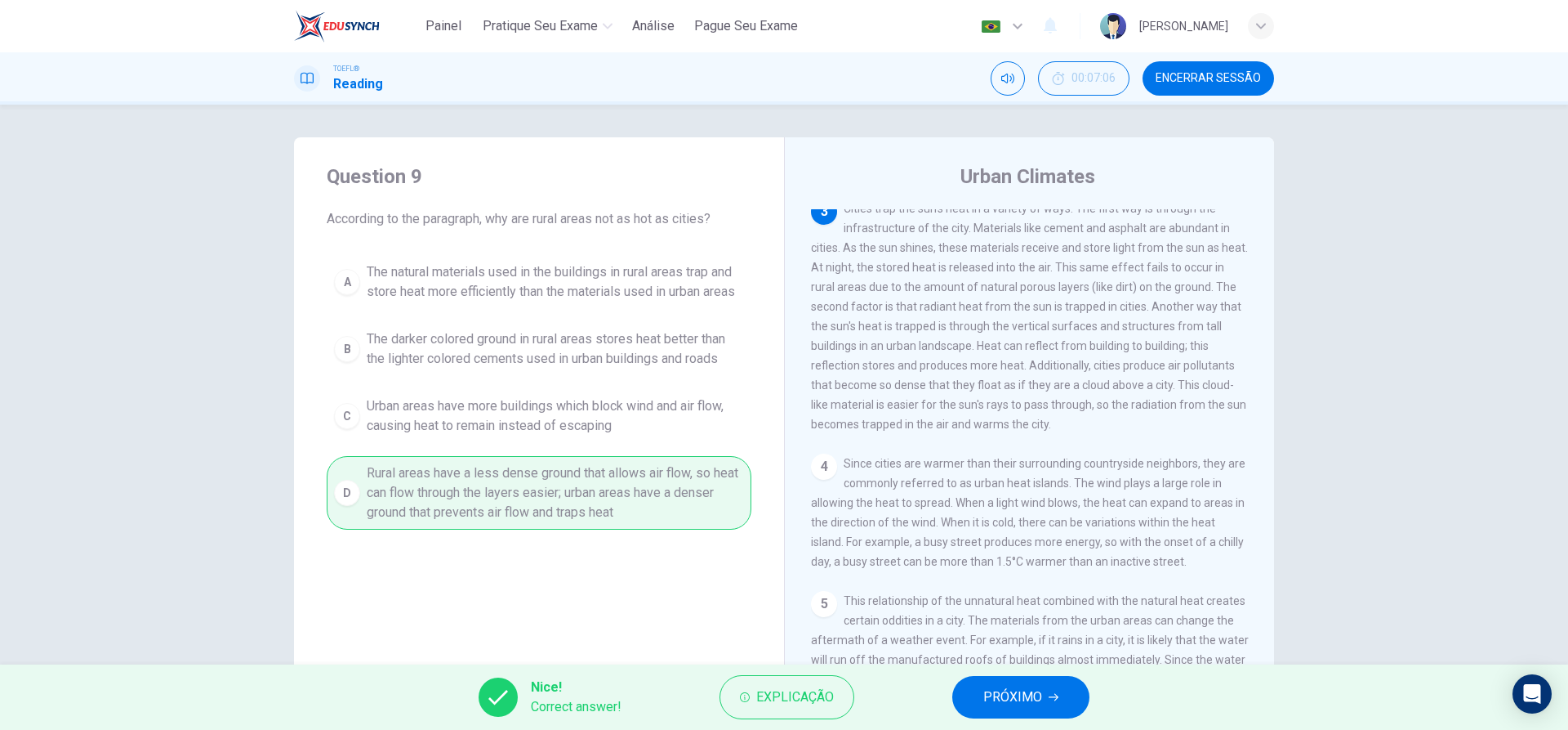
click at [1035, 711] on button "PRÓXIMO" at bounding box center [1021, 697] width 137 height 42
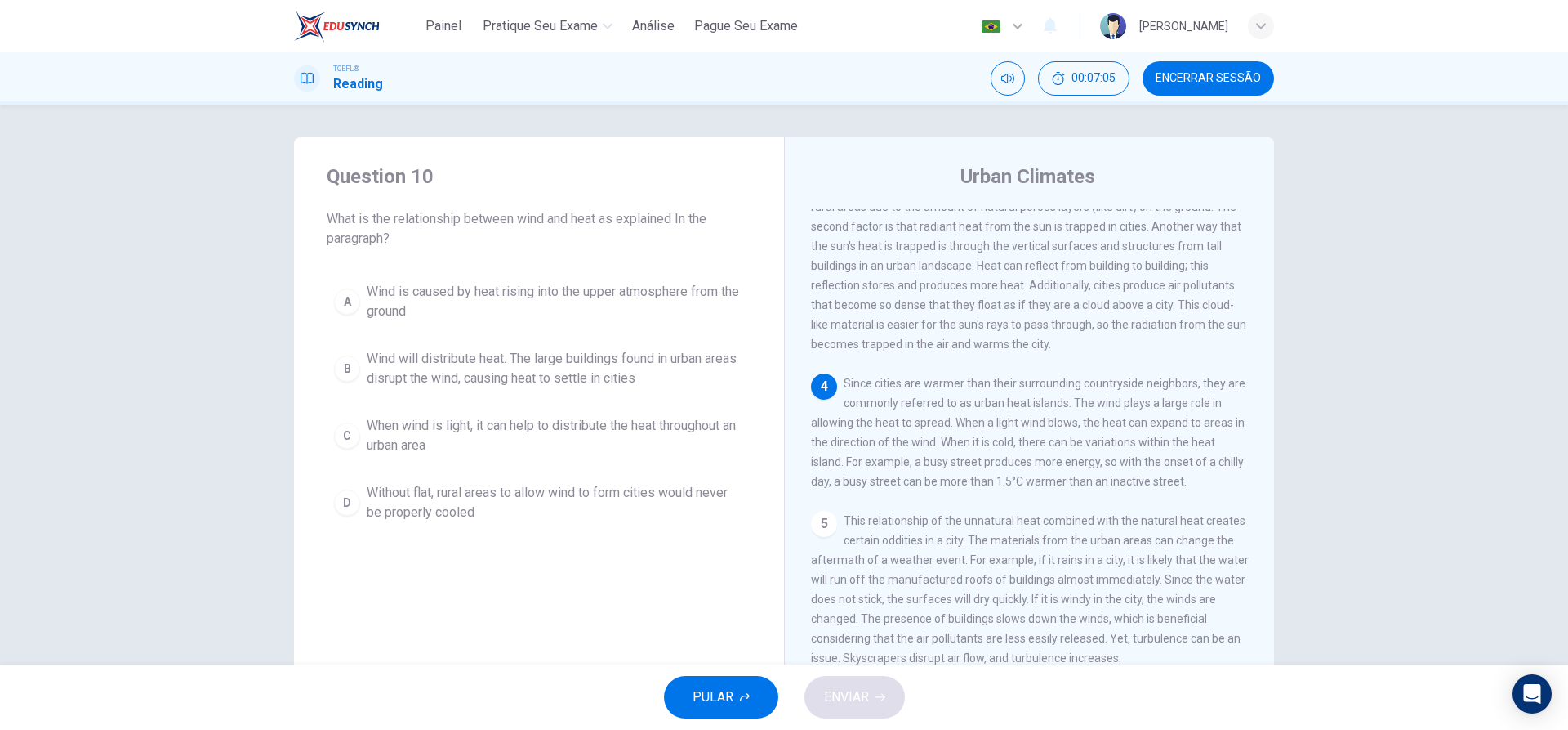
scroll to position [386, 0]
